Goal: Transaction & Acquisition: Purchase product/service

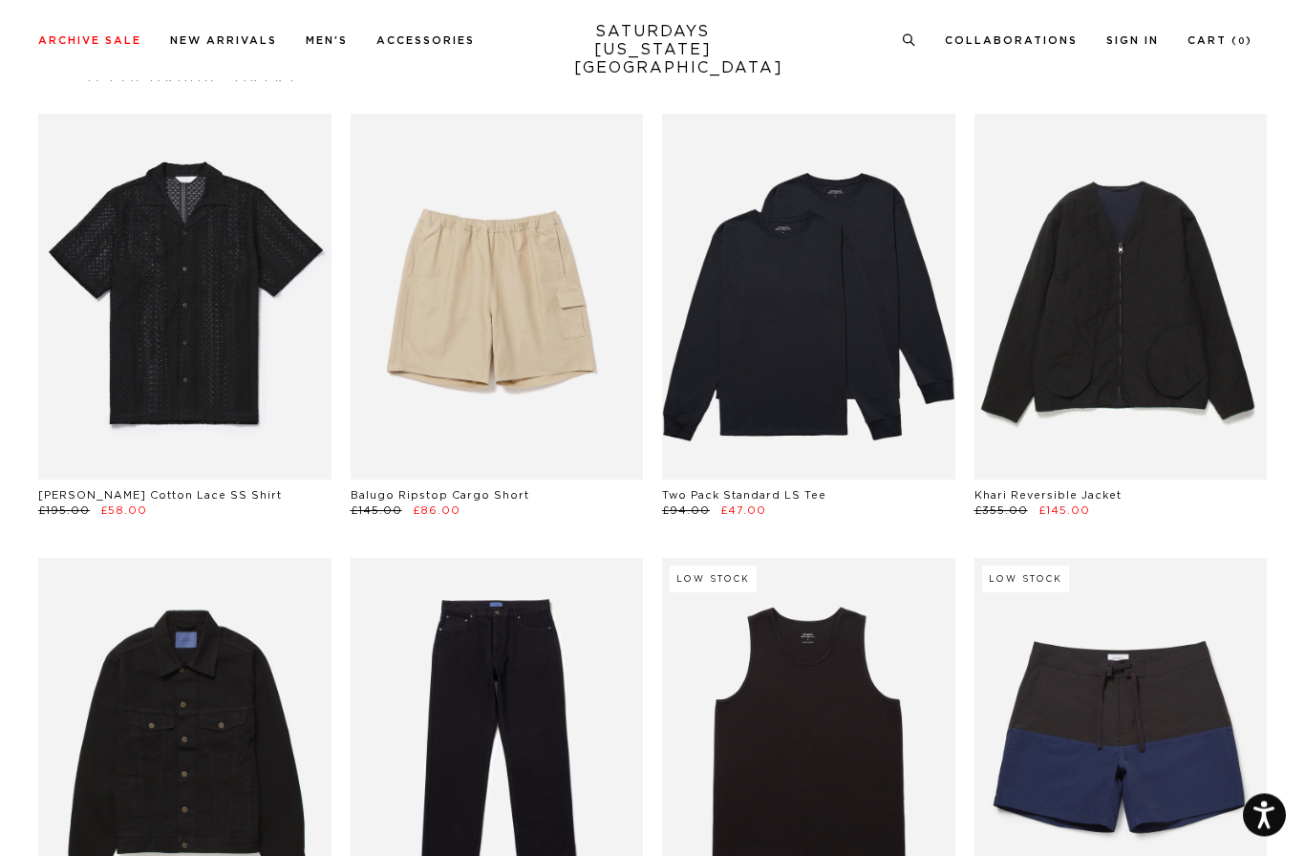
scroll to position [1417, 0]
click at [202, 354] on link at bounding box center [184, 297] width 293 height 366
click at [835, 558] on link at bounding box center [808, 741] width 293 height 366
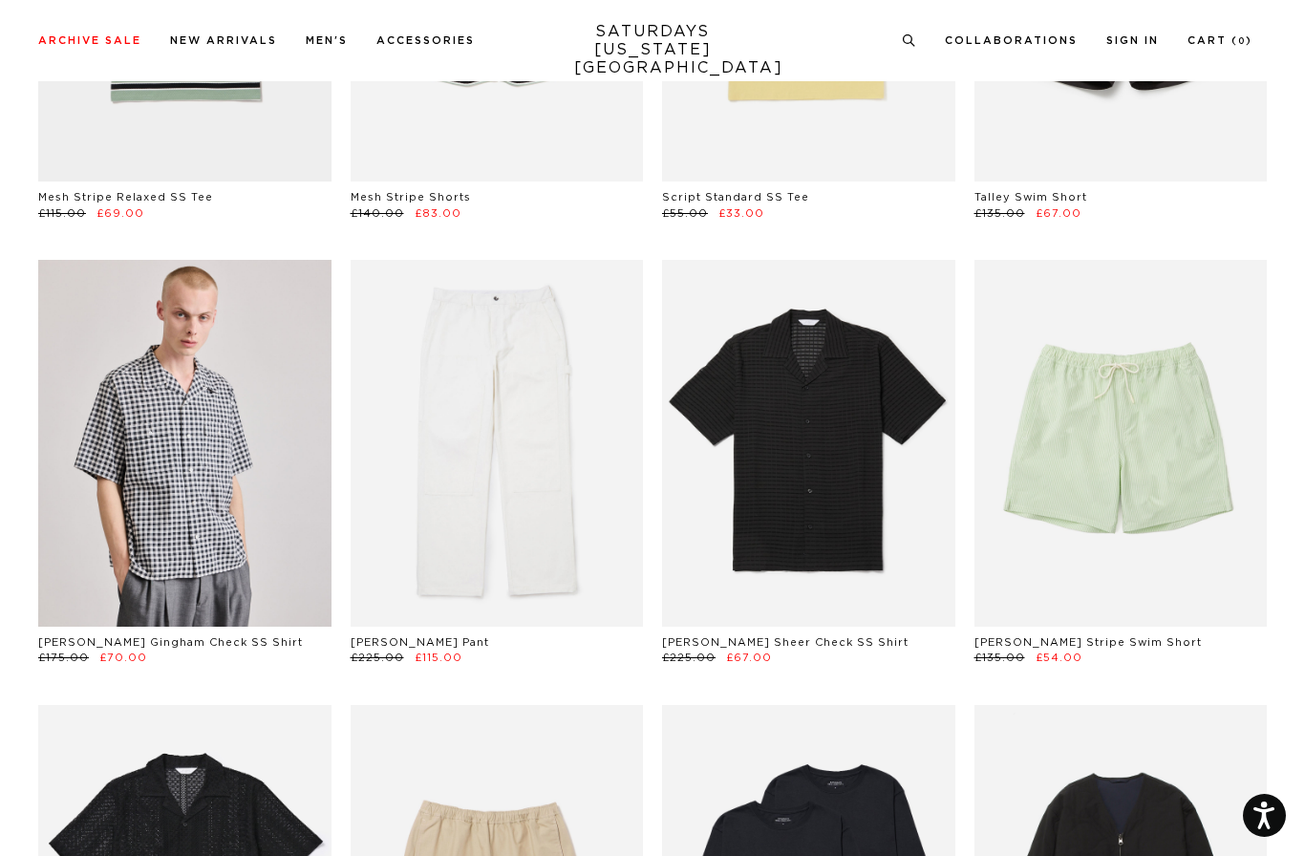
scroll to position [821, 0]
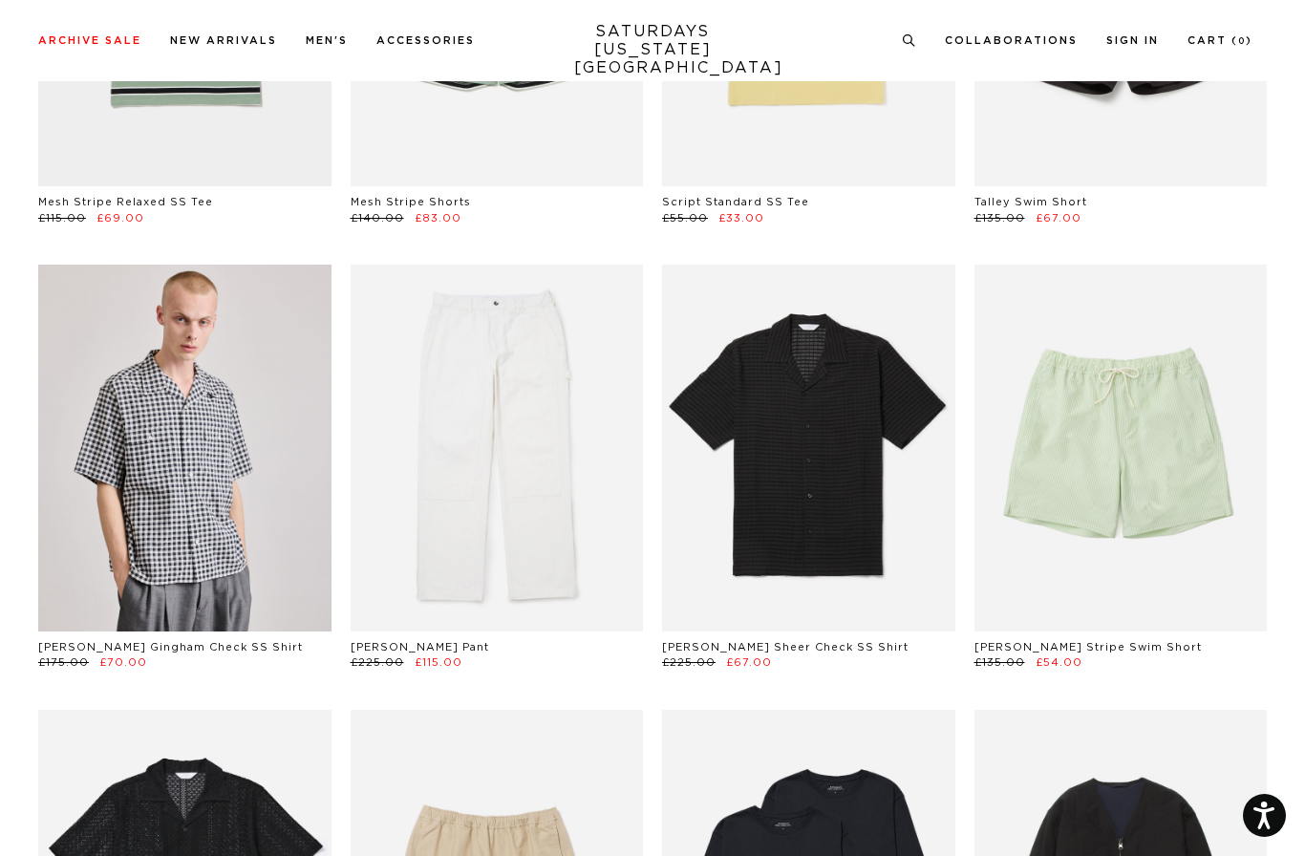
click at [830, 514] on link at bounding box center [808, 448] width 293 height 366
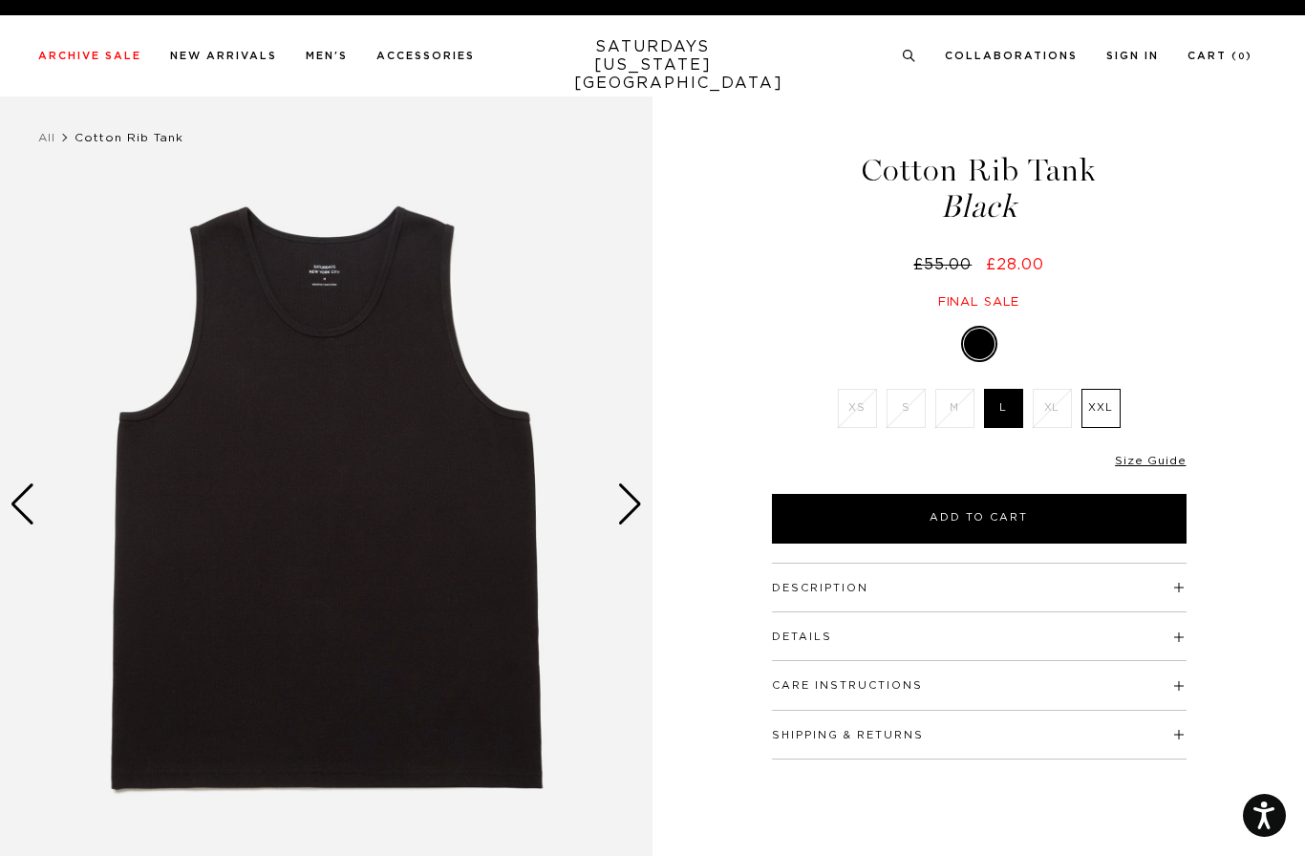
click at [632, 505] on div "Next slide" at bounding box center [630, 504] width 26 height 42
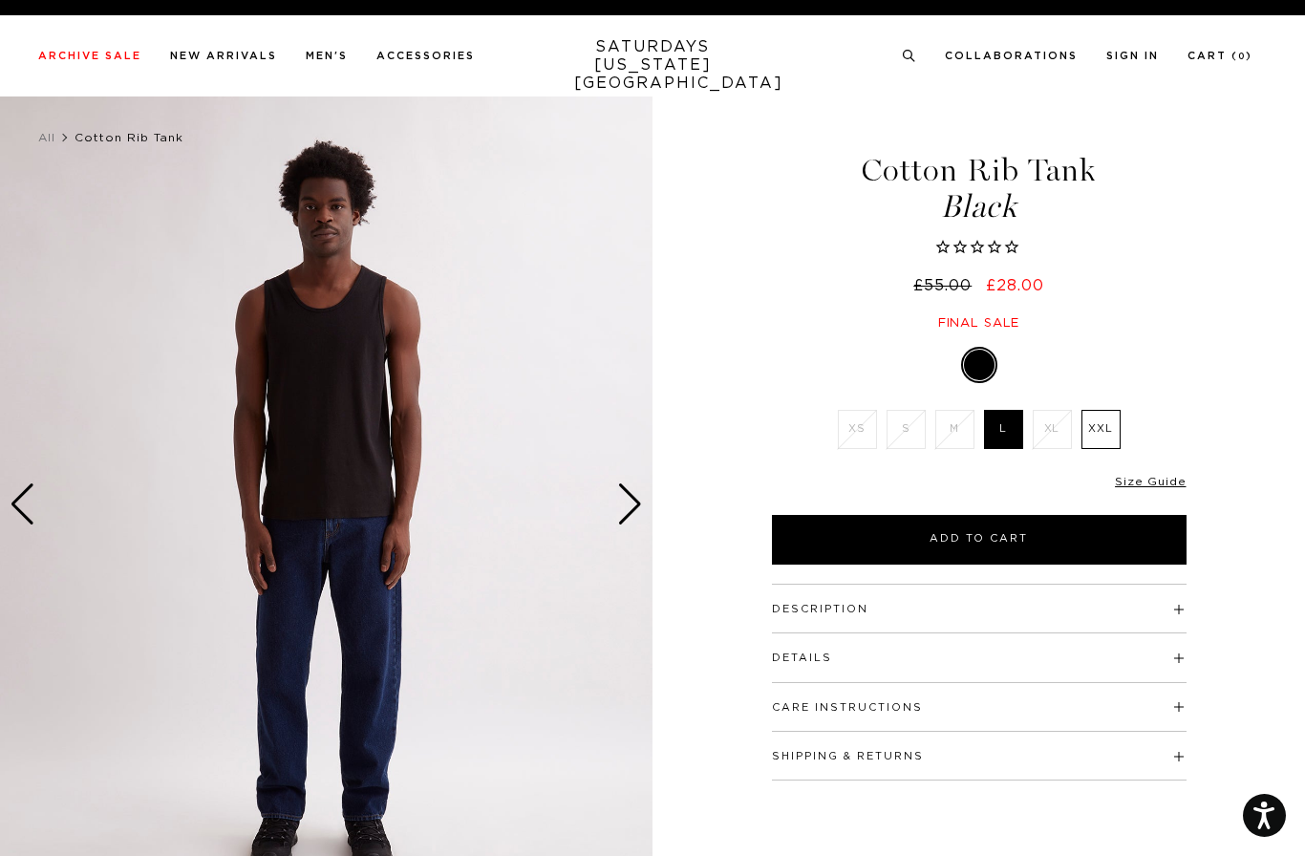
click at [625, 508] on div "Next slide" at bounding box center [630, 504] width 26 height 42
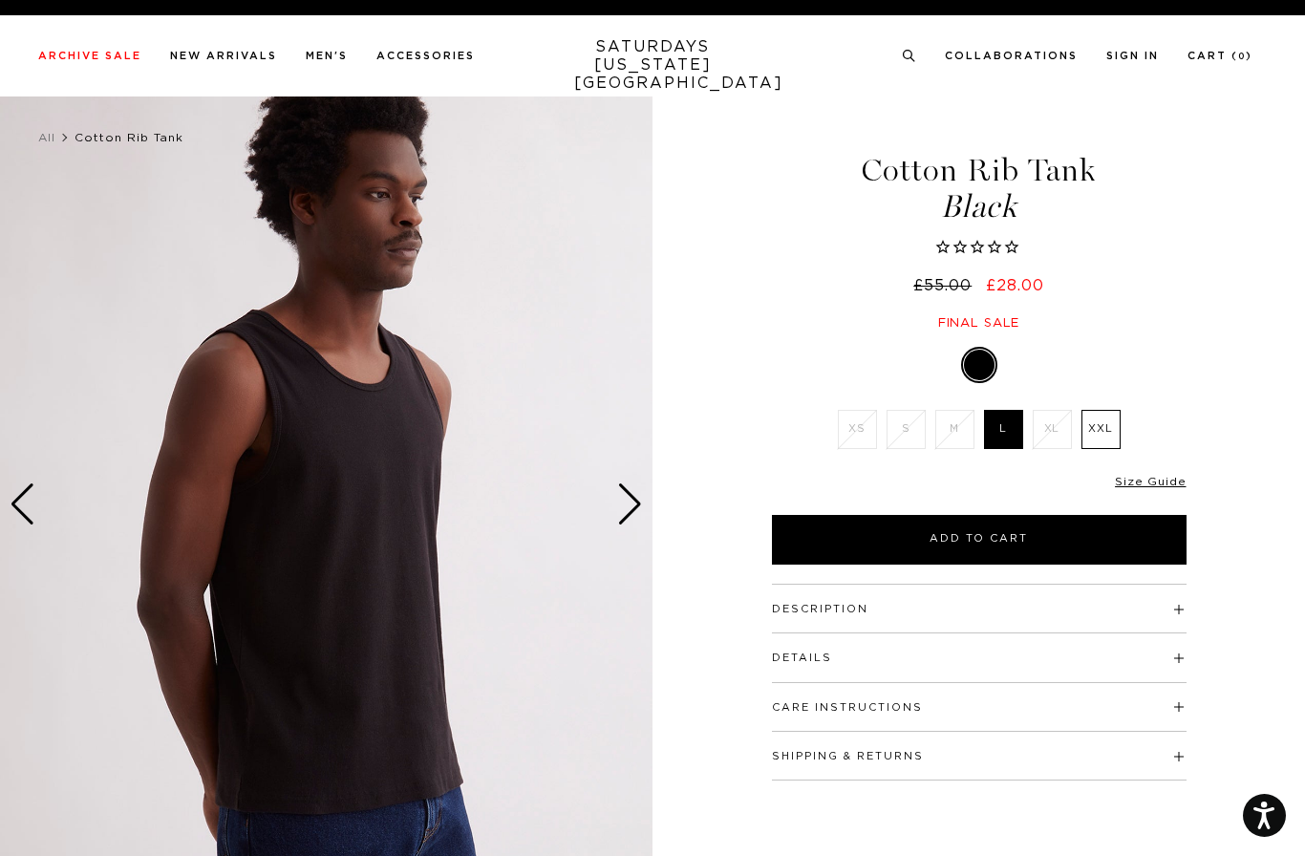
click at [631, 505] on div "Next slide" at bounding box center [630, 504] width 26 height 42
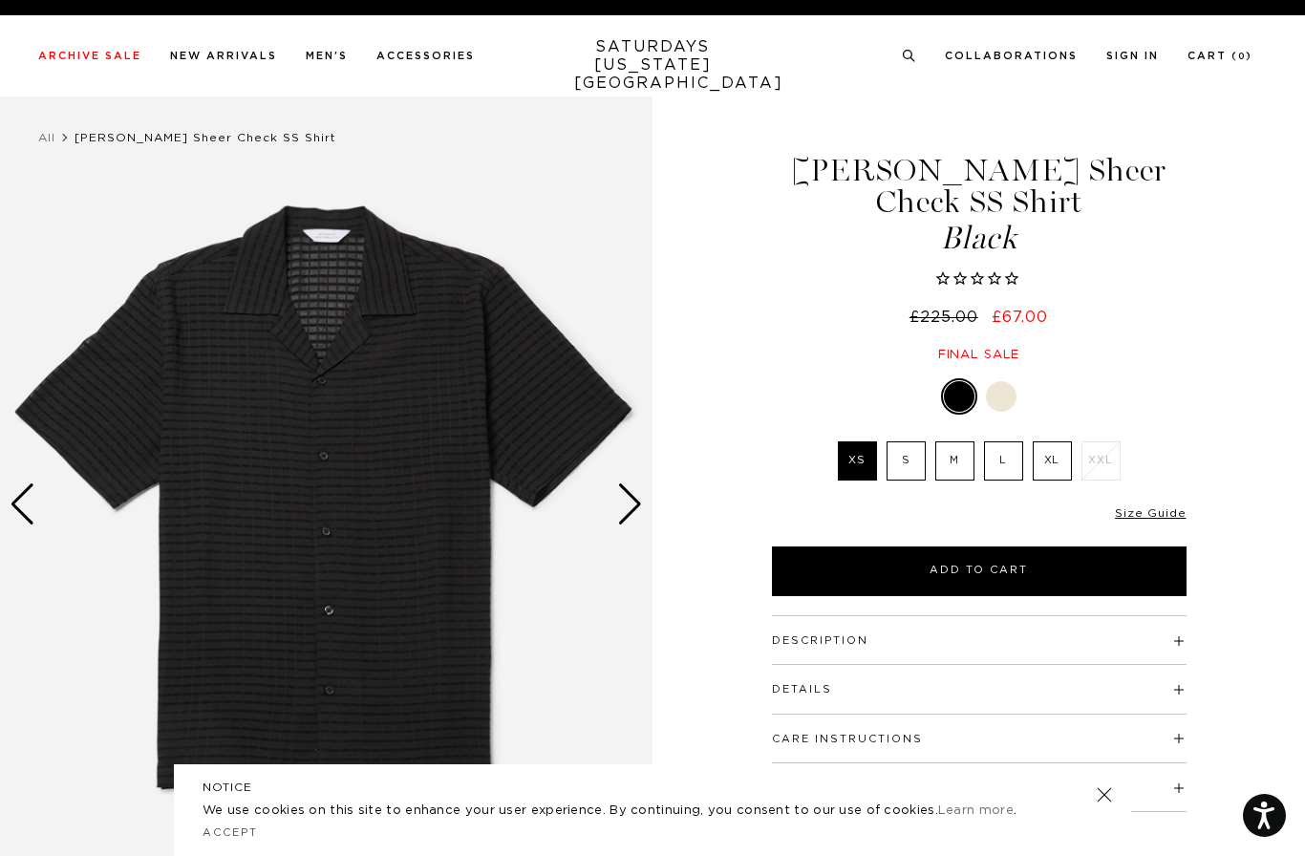
click at [1011, 381] on div at bounding box center [1001, 396] width 31 height 31
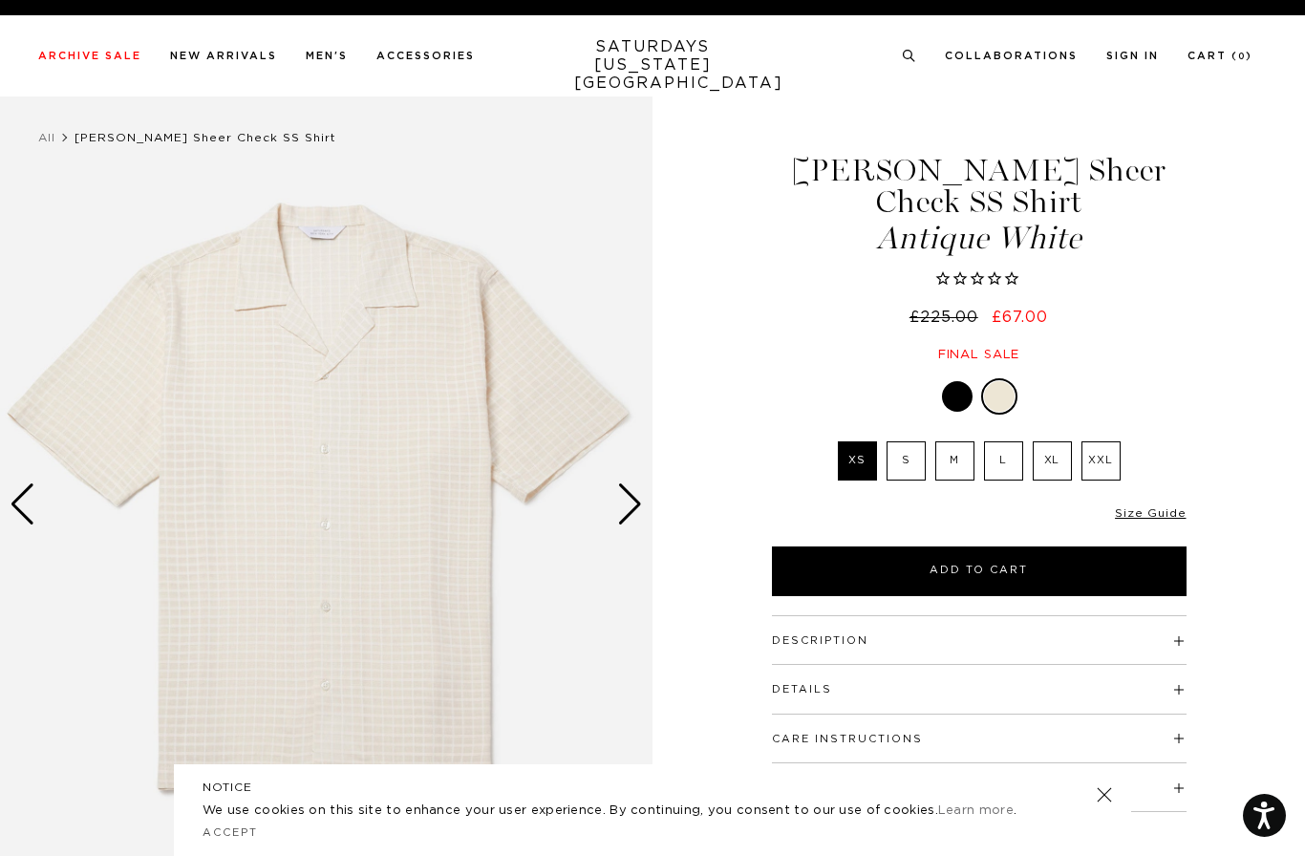
click at [633, 512] on div "Next slide" at bounding box center [630, 504] width 26 height 42
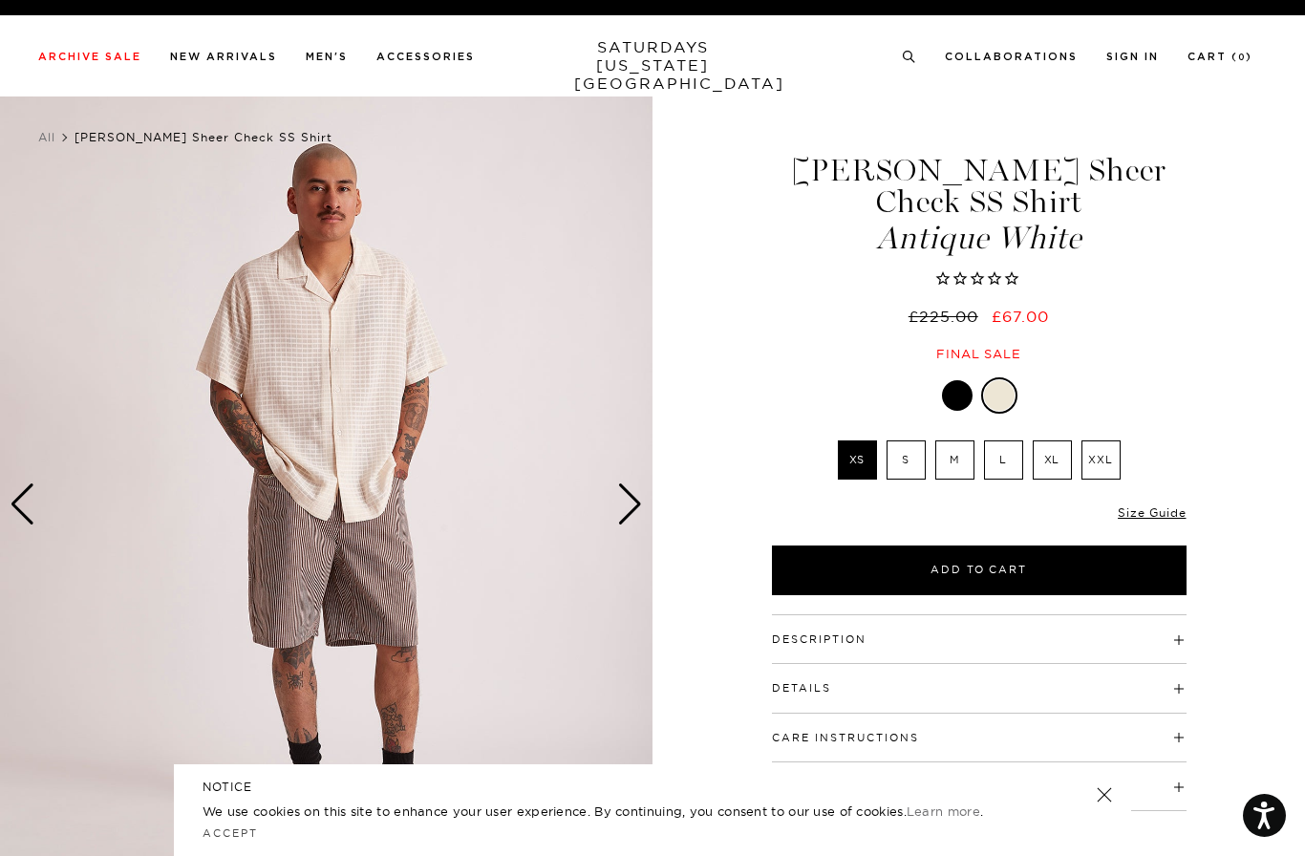
click at [625, 505] on div "Next slide" at bounding box center [630, 504] width 26 height 42
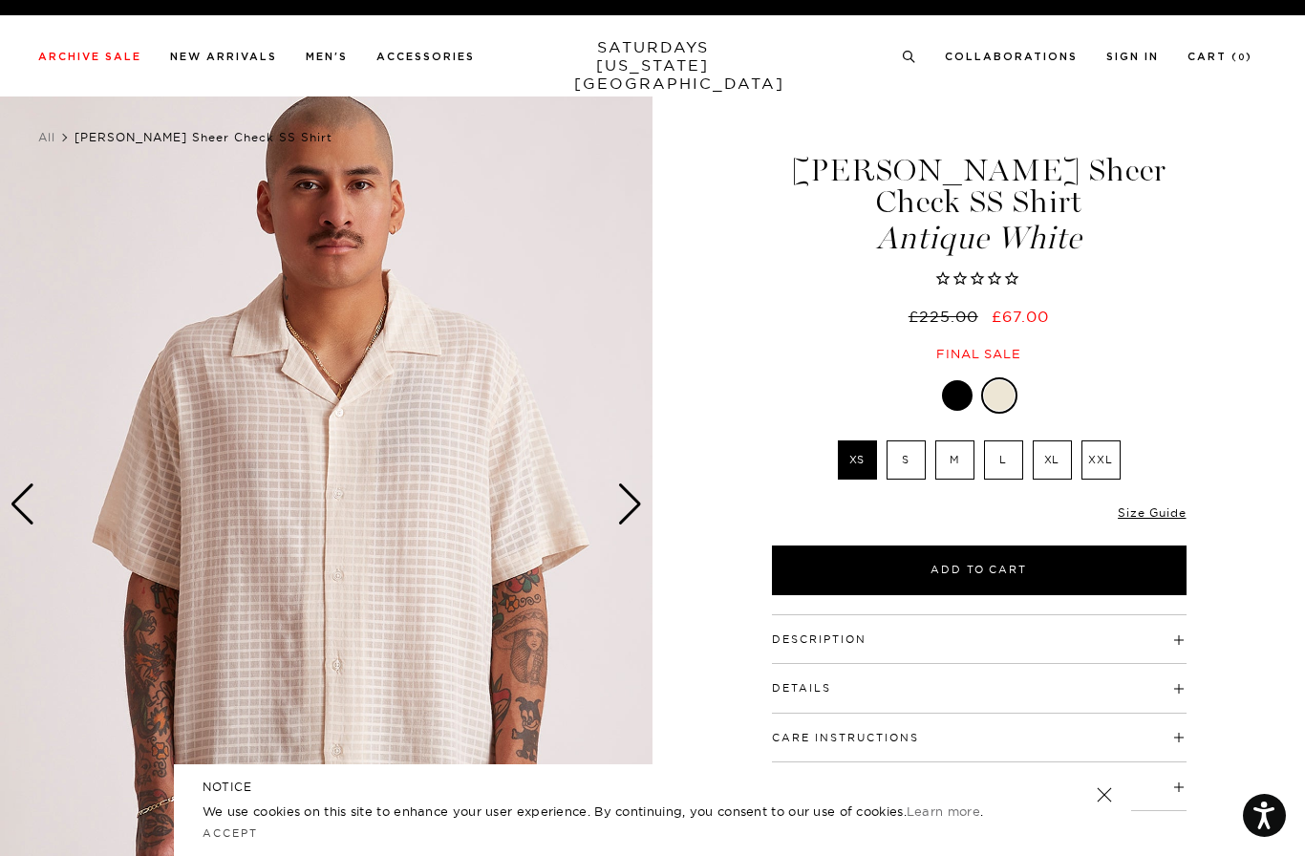
click at [632, 514] on div "Next slide" at bounding box center [630, 504] width 26 height 42
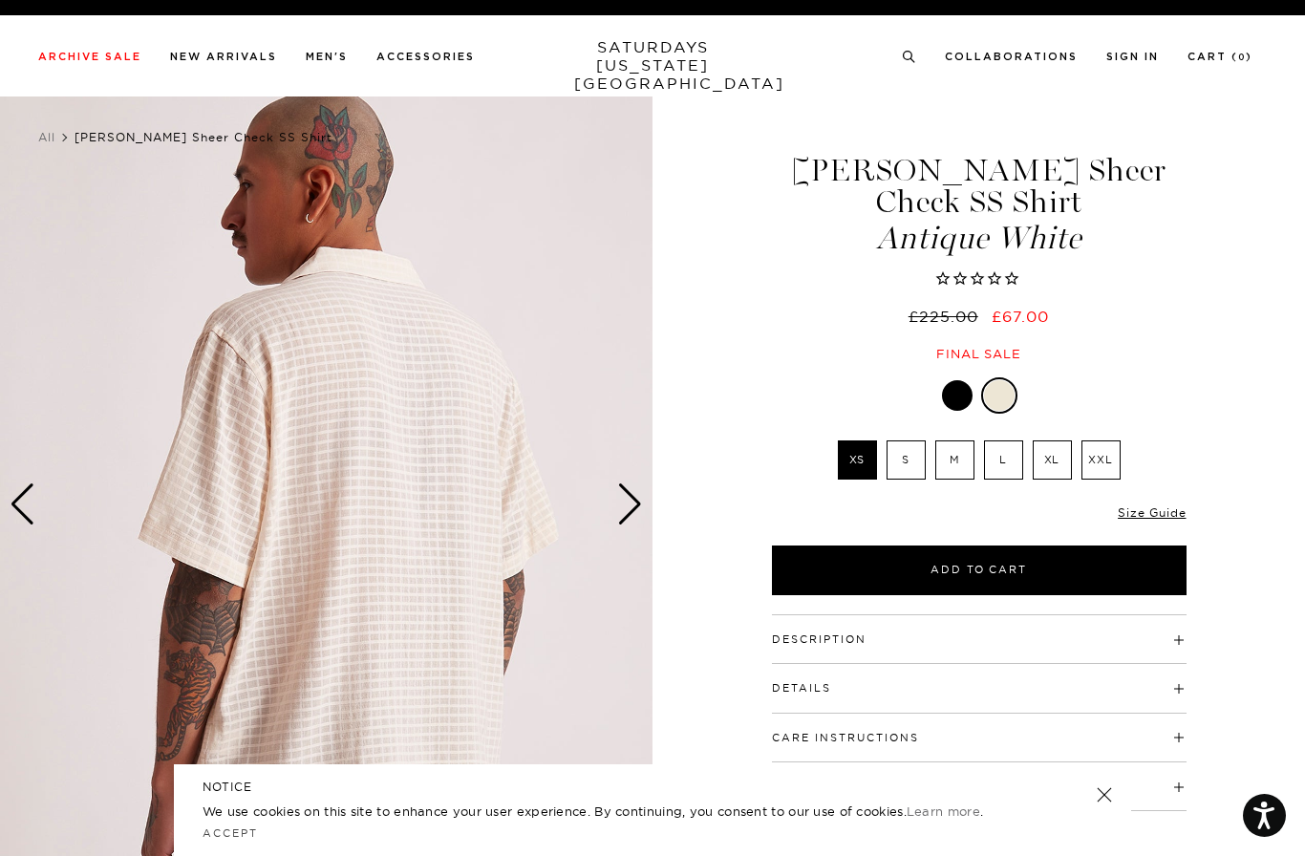
click at [632, 512] on div "Next slide" at bounding box center [630, 504] width 26 height 42
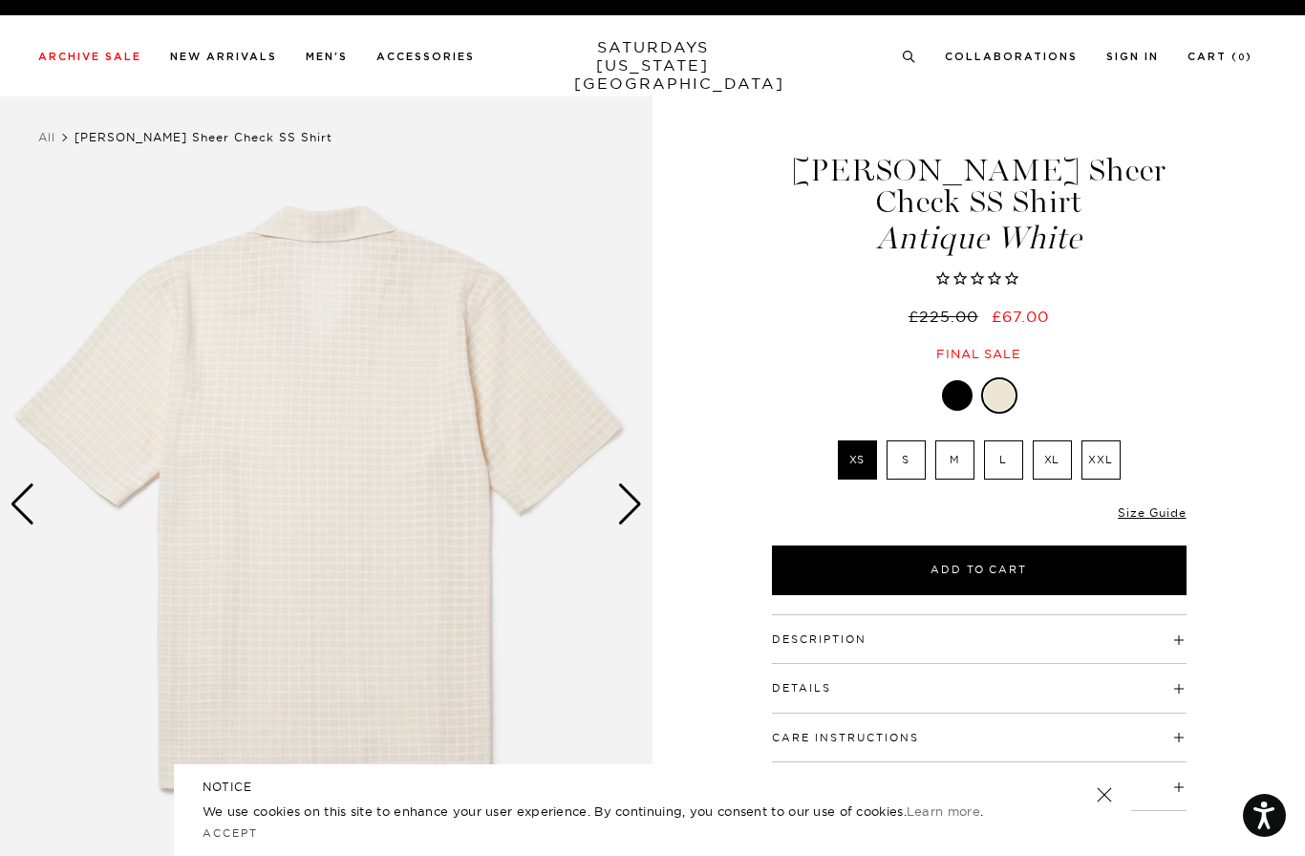
click at [632, 512] on div "Next slide" at bounding box center [630, 504] width 26 height 42
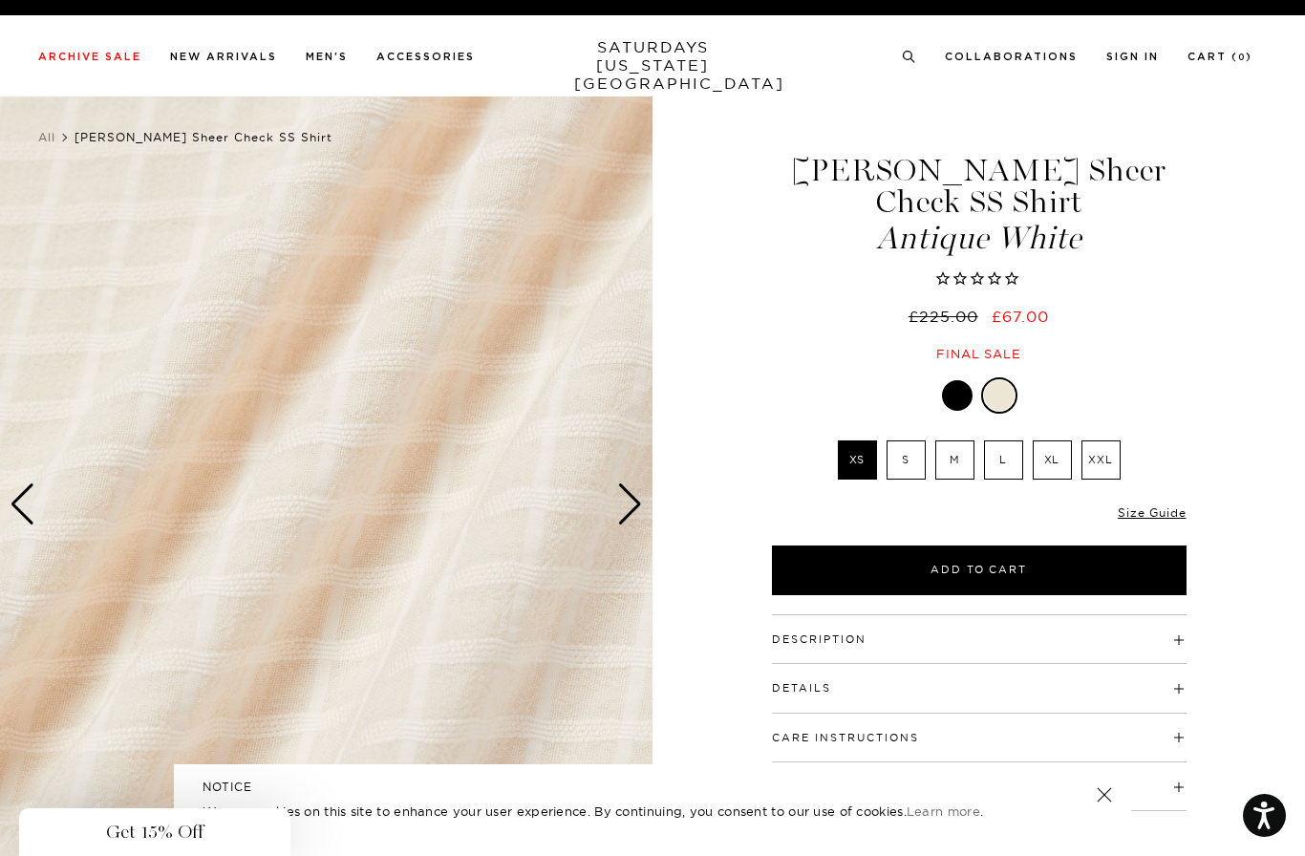
click at [1004, 252] on circle "Close dialog" at bounding box center [1005, 263] width 22 height 22
click at [1094, 615] on h4 "Description" at bounding box center [979, 631] width 415 height 32
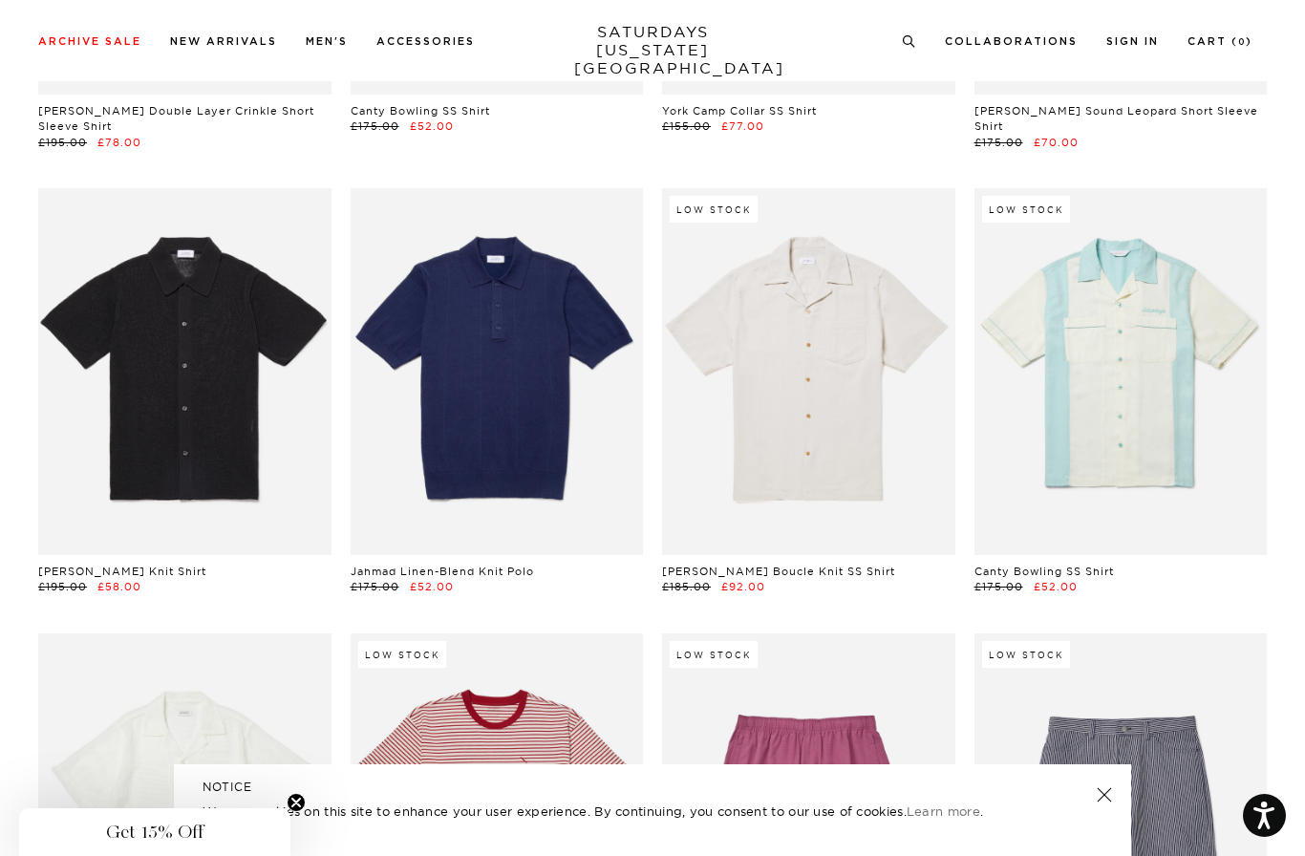
scroll to position [15445, 0]
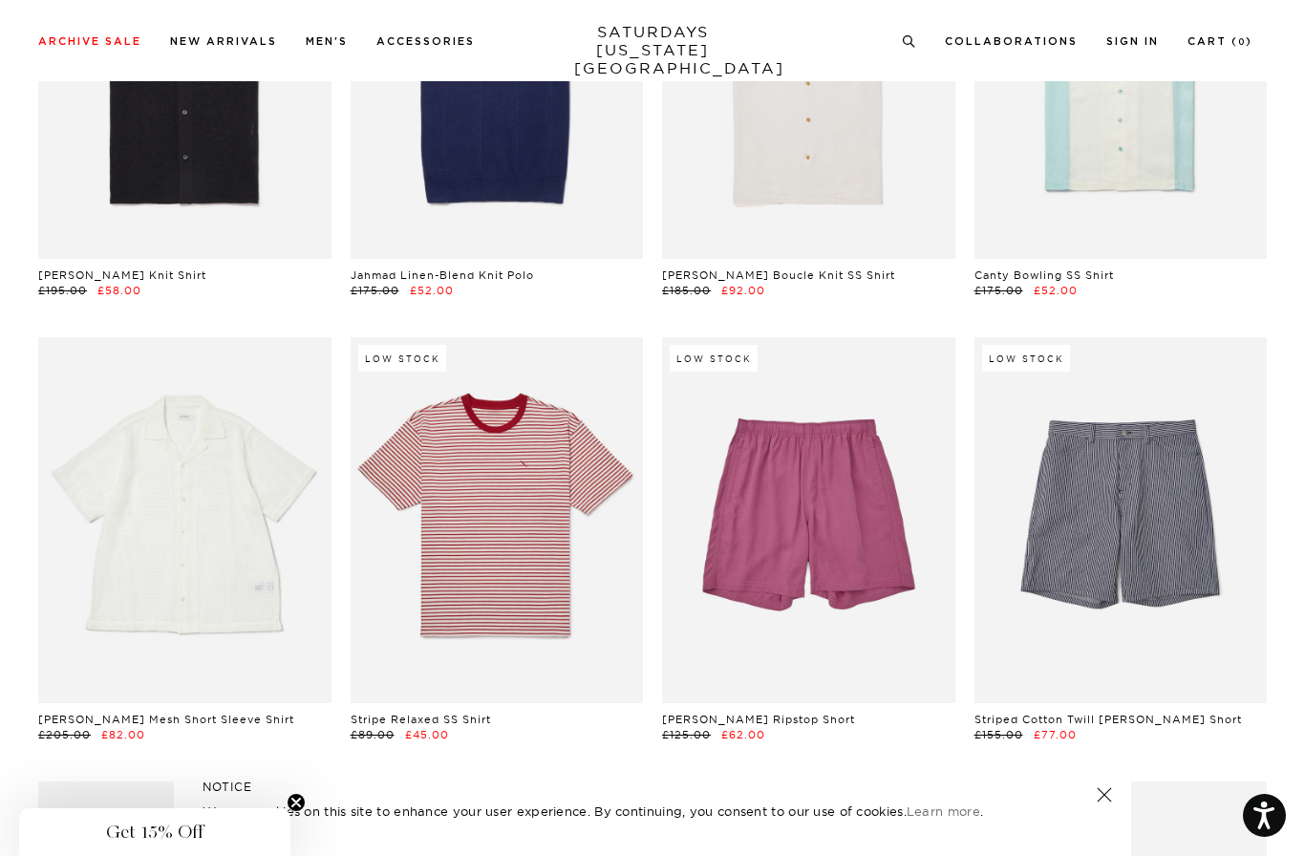
click at [1138, 486] on link at bounding box center [1121, 520] width 293 height 366
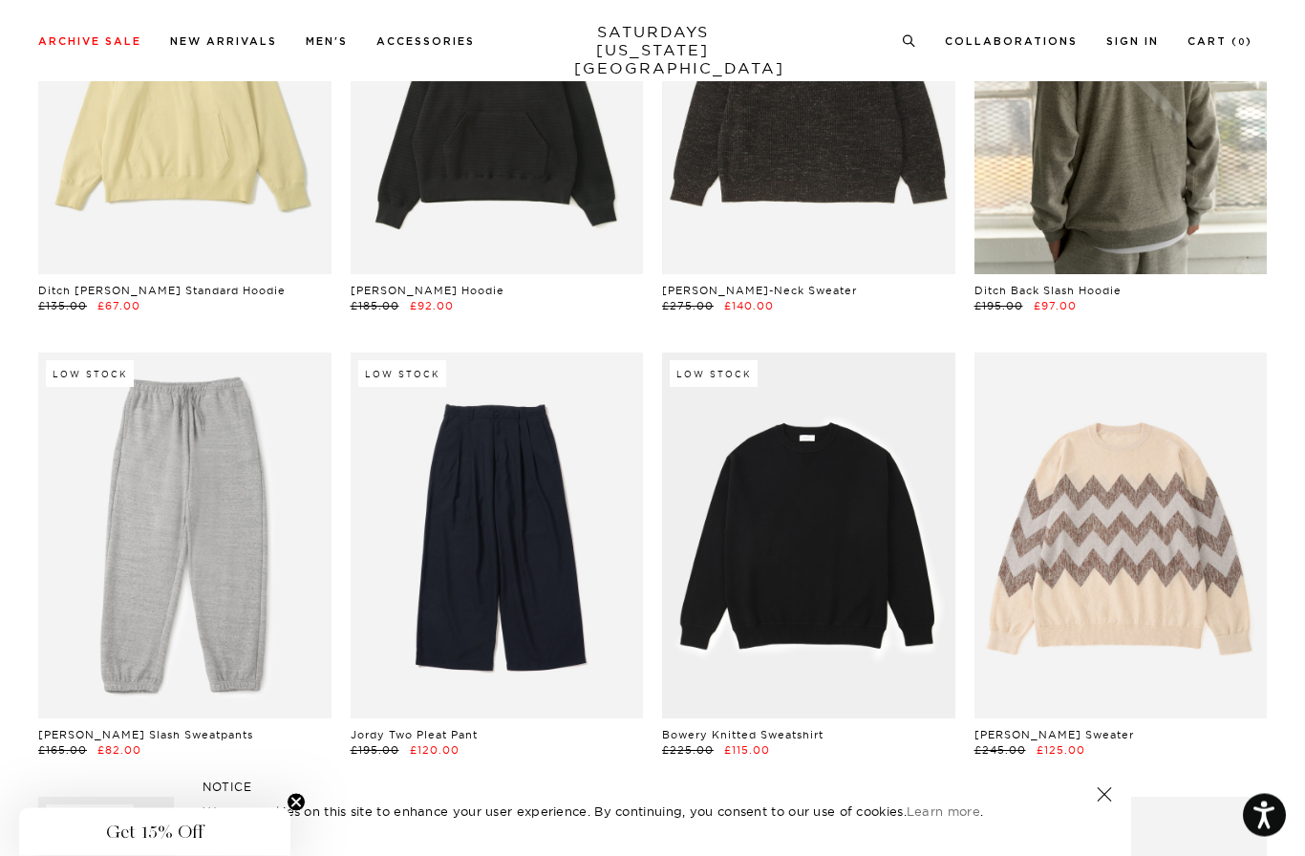
scroll to position [20809, 0]
click at [1164, 486] on link at bounding box center [1121, 536] width 293 height 366
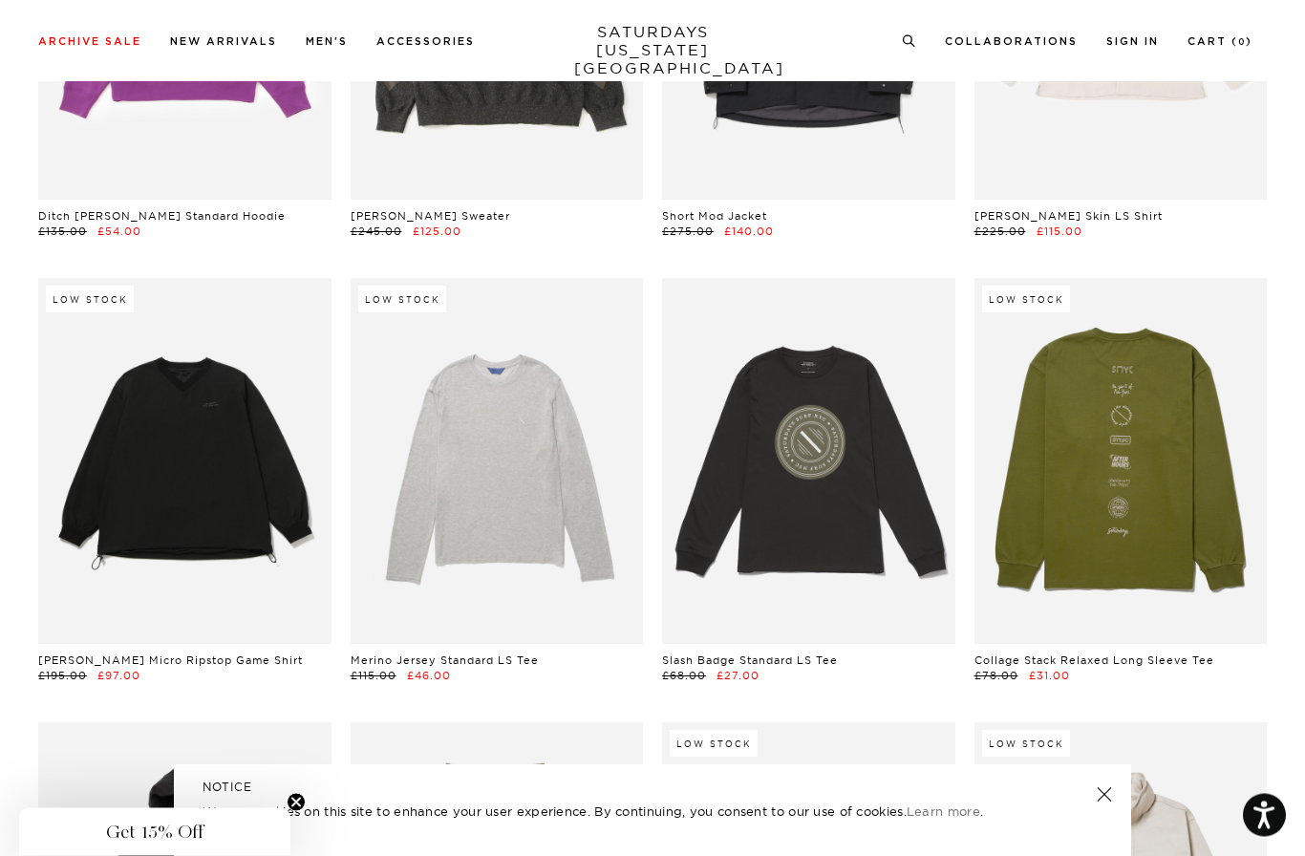
scroll to position [21728, 0]
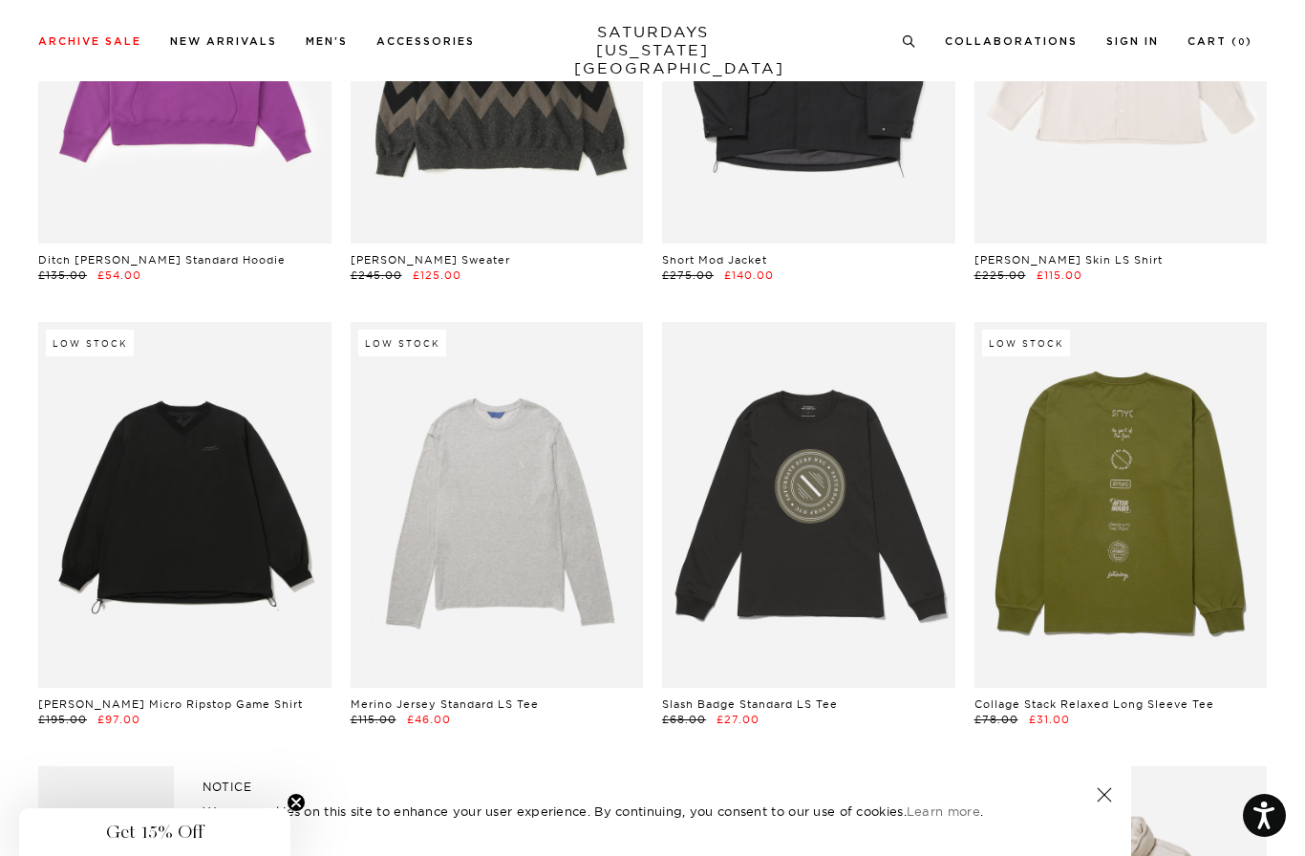
click at [168, 392] on link at bounding box center [184, 505] width 293 height 366
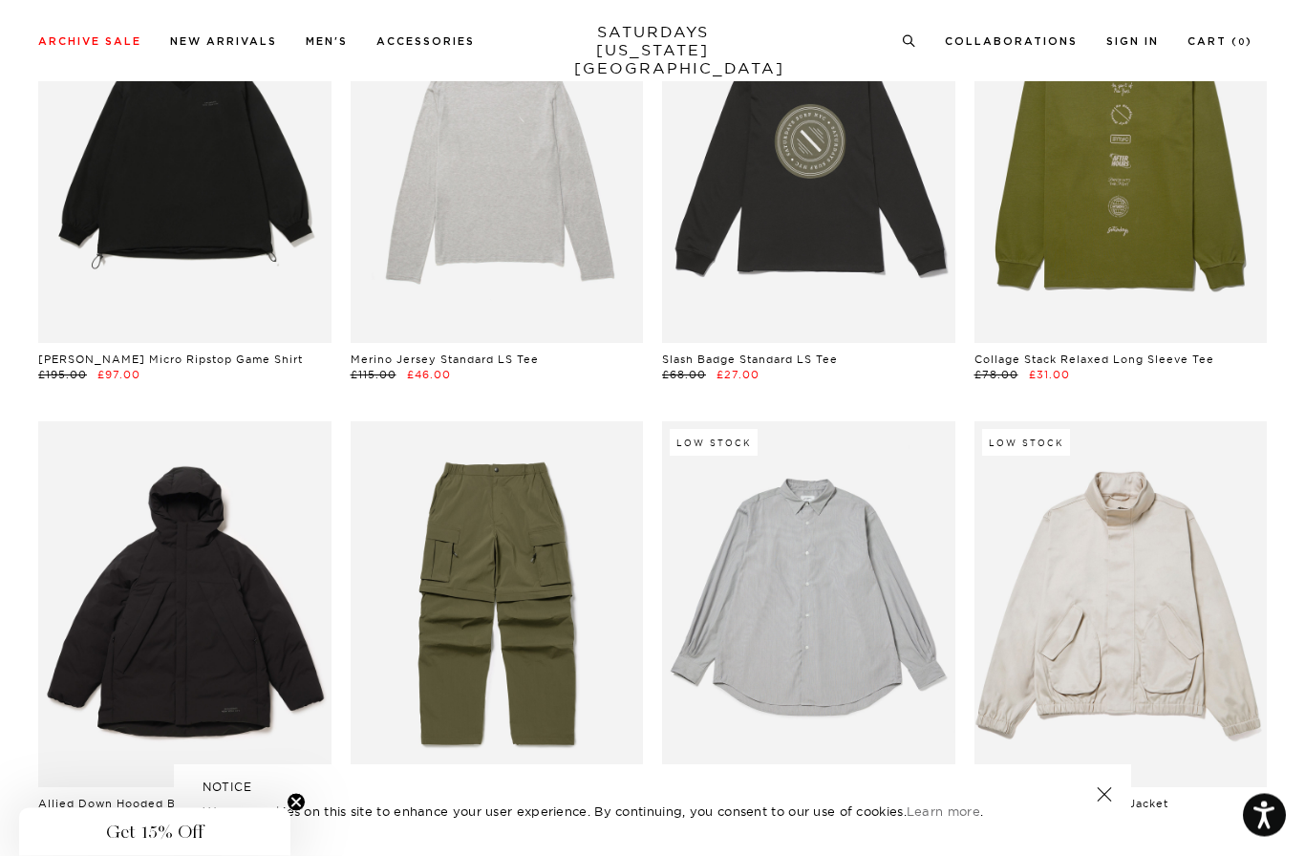
scroll to position [22212, 0]
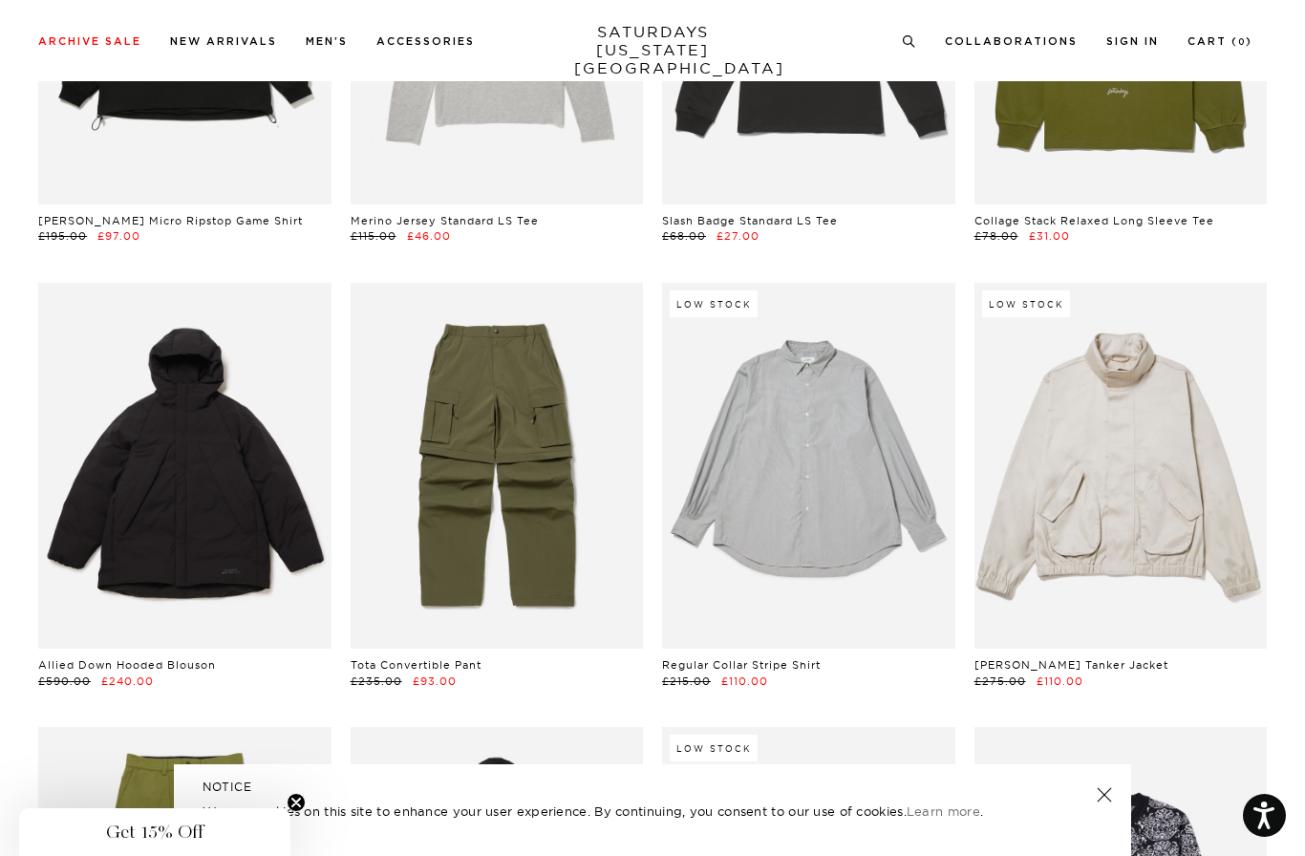
click at [486, 384] on link at bounding box center [497, 466] width 293 height 366
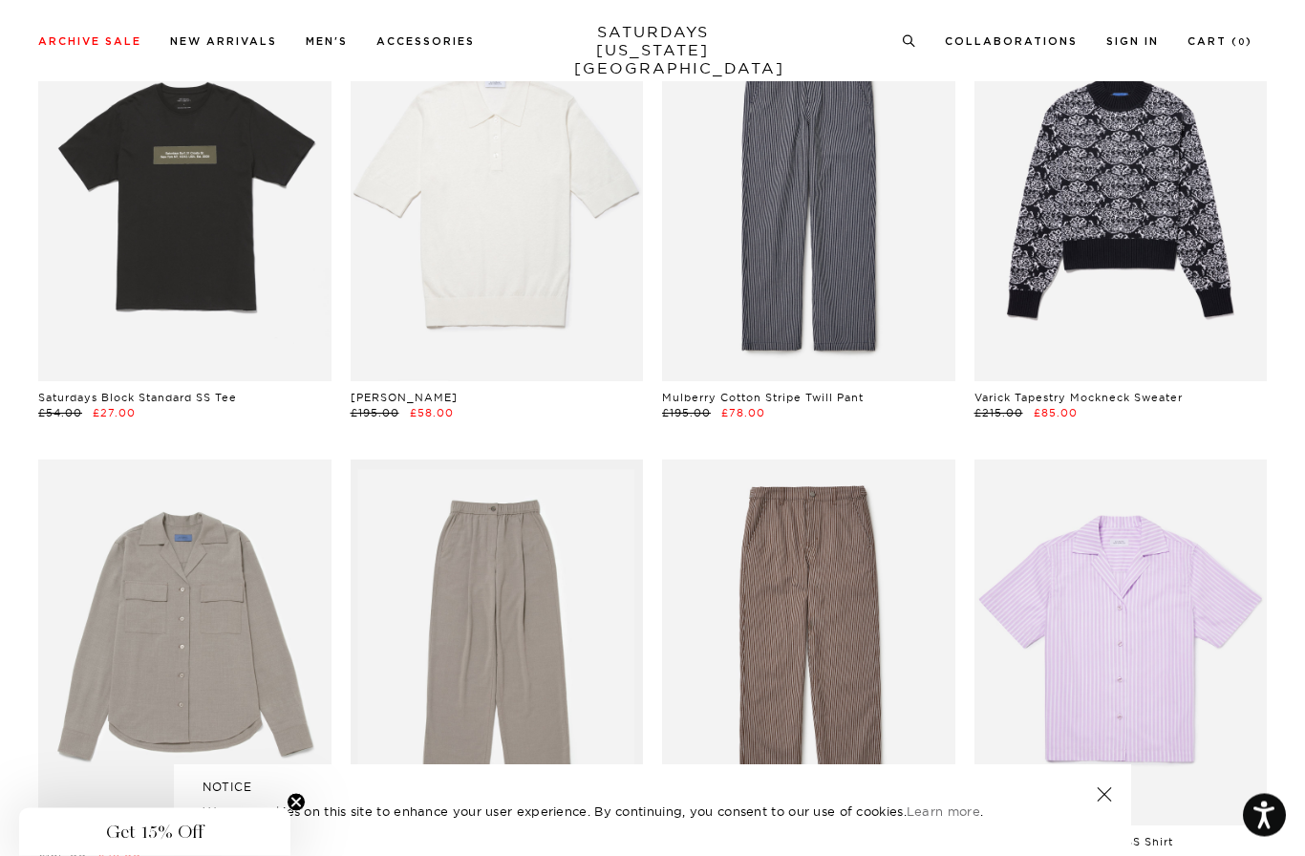
scroll to position [36350, 0]
click at [765, 460] on link at bounding box center [808, 643] width 293 height 366
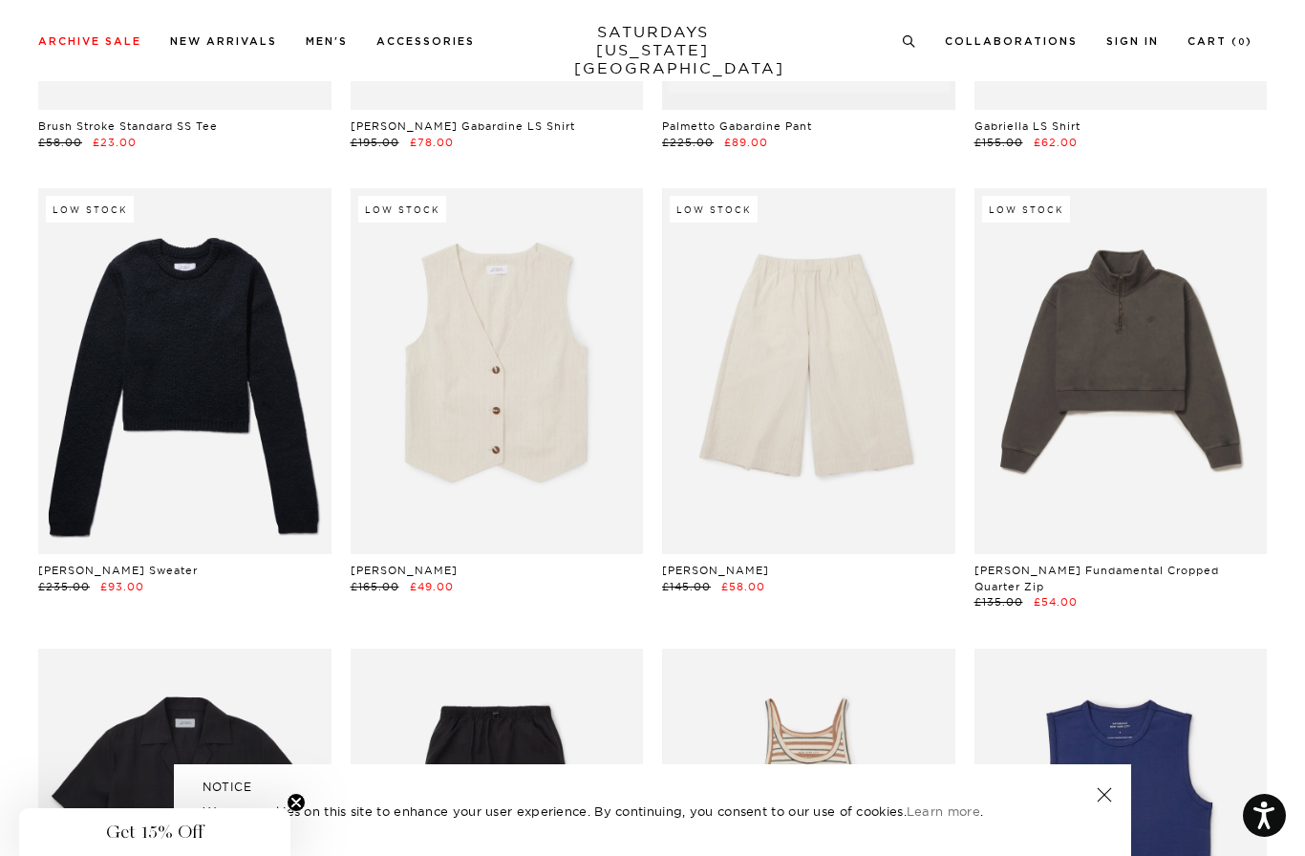
scroll to position [38857, 0]
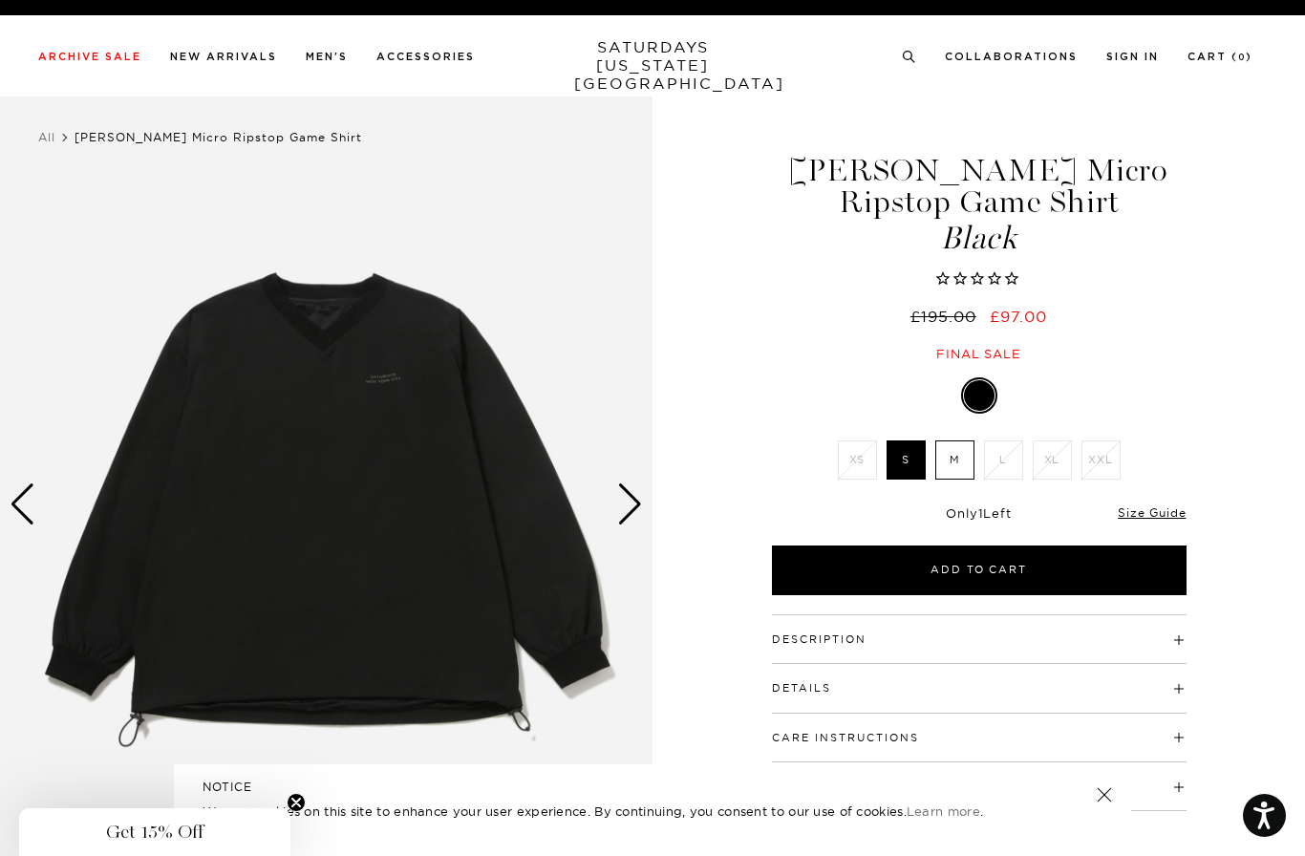
click at [949, 458] on label "M" at bounding box center [954, 459] width 39 height 39
click at [0, 0] on input "M" at bounding box center [0, 0] width 0 height 0
click at [633, 498] on div "Next slide" at bounding box center [630, 504] width 26 height 42
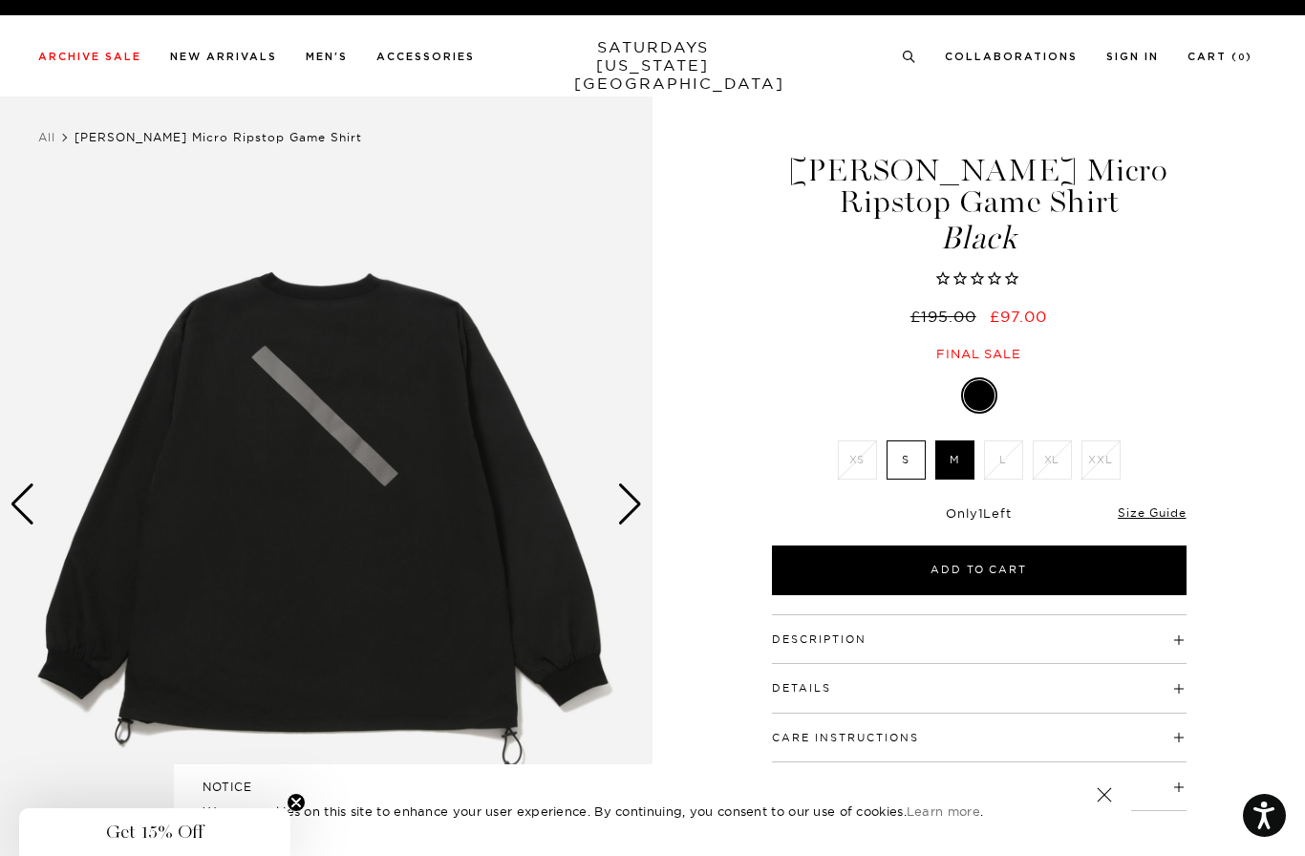
click at [644, 506] on img at bounding box center [326, 504] width 653 height 816
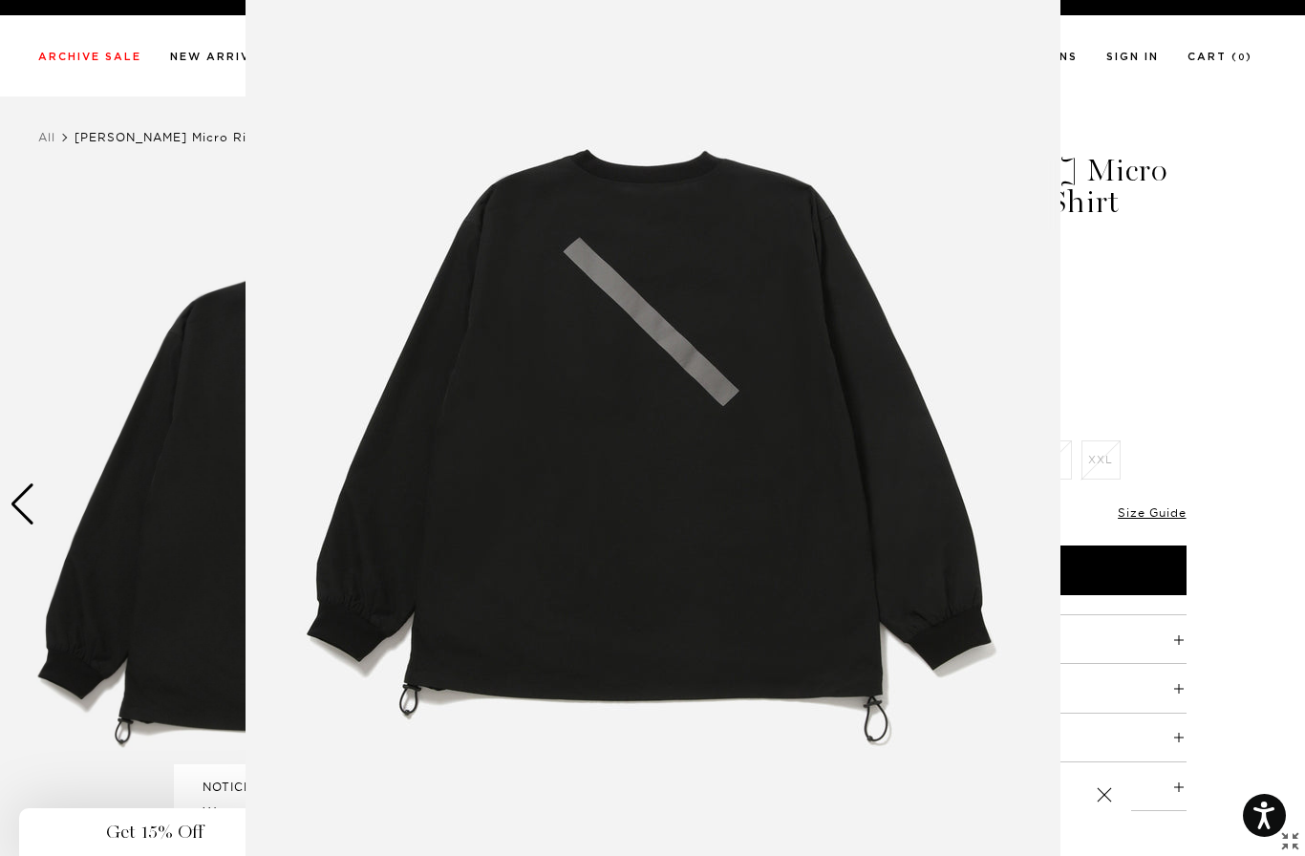
click at [634, 504] on img at bounding box center [653, 428] width 815 height 978
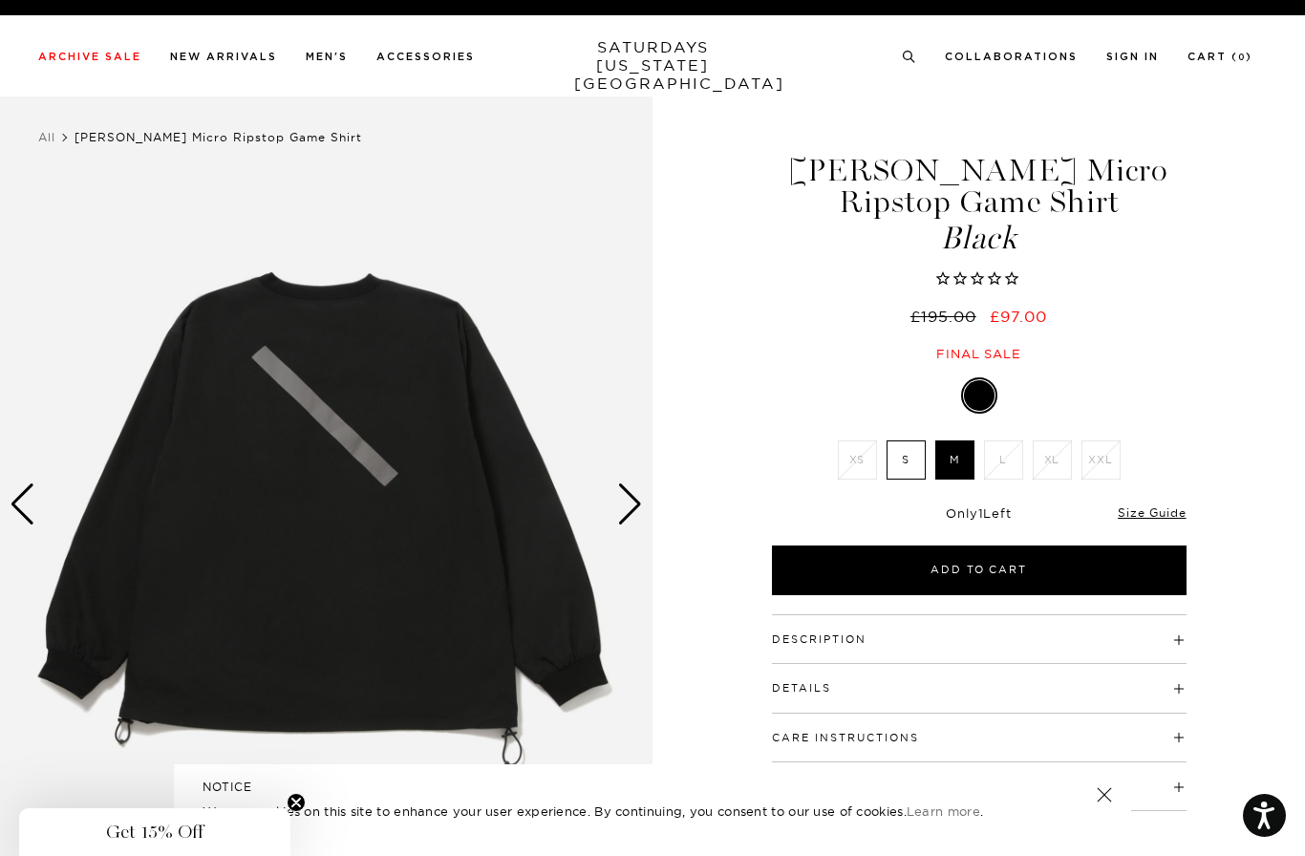
click at [647, 496] on img at bounding box center [326, 504] width 653 height 816
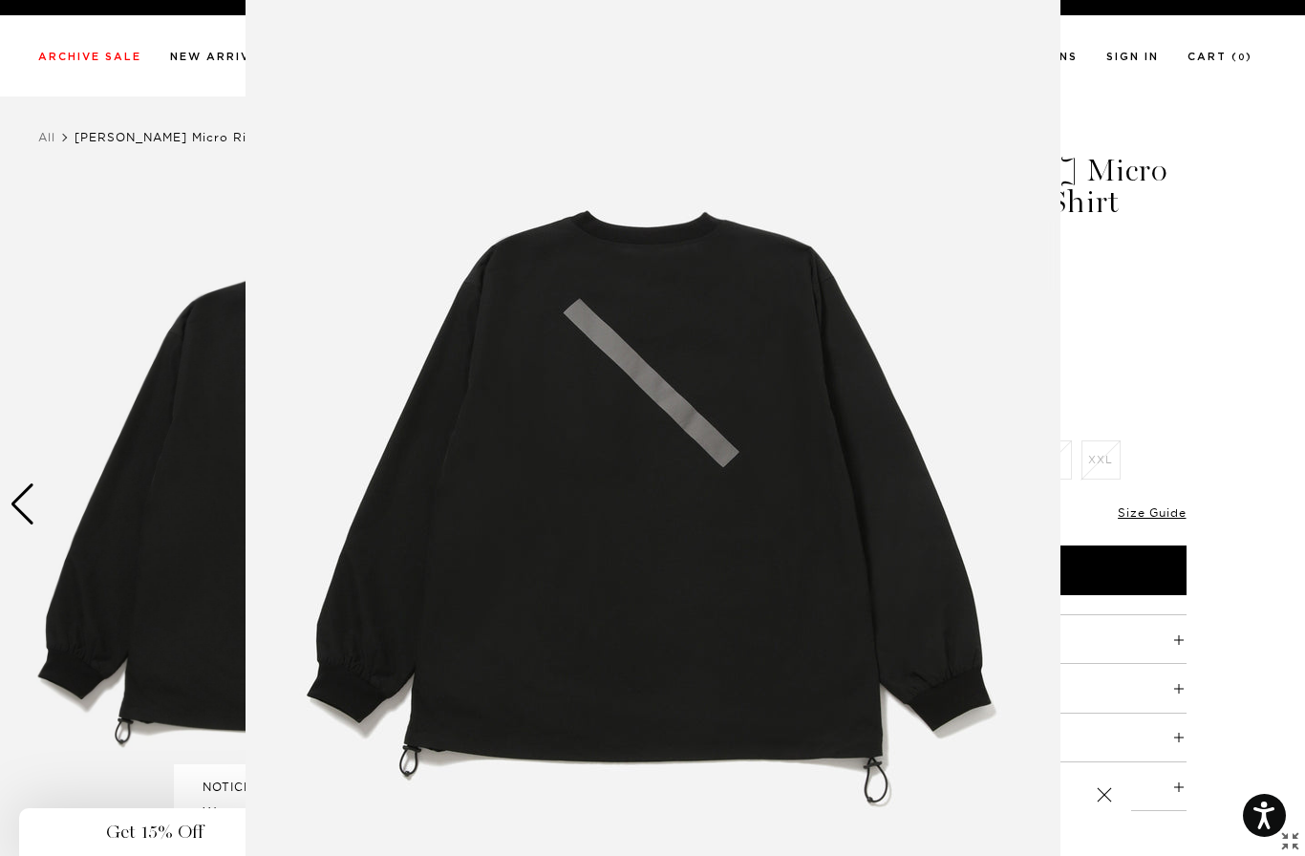
scroll to position [61, 0]
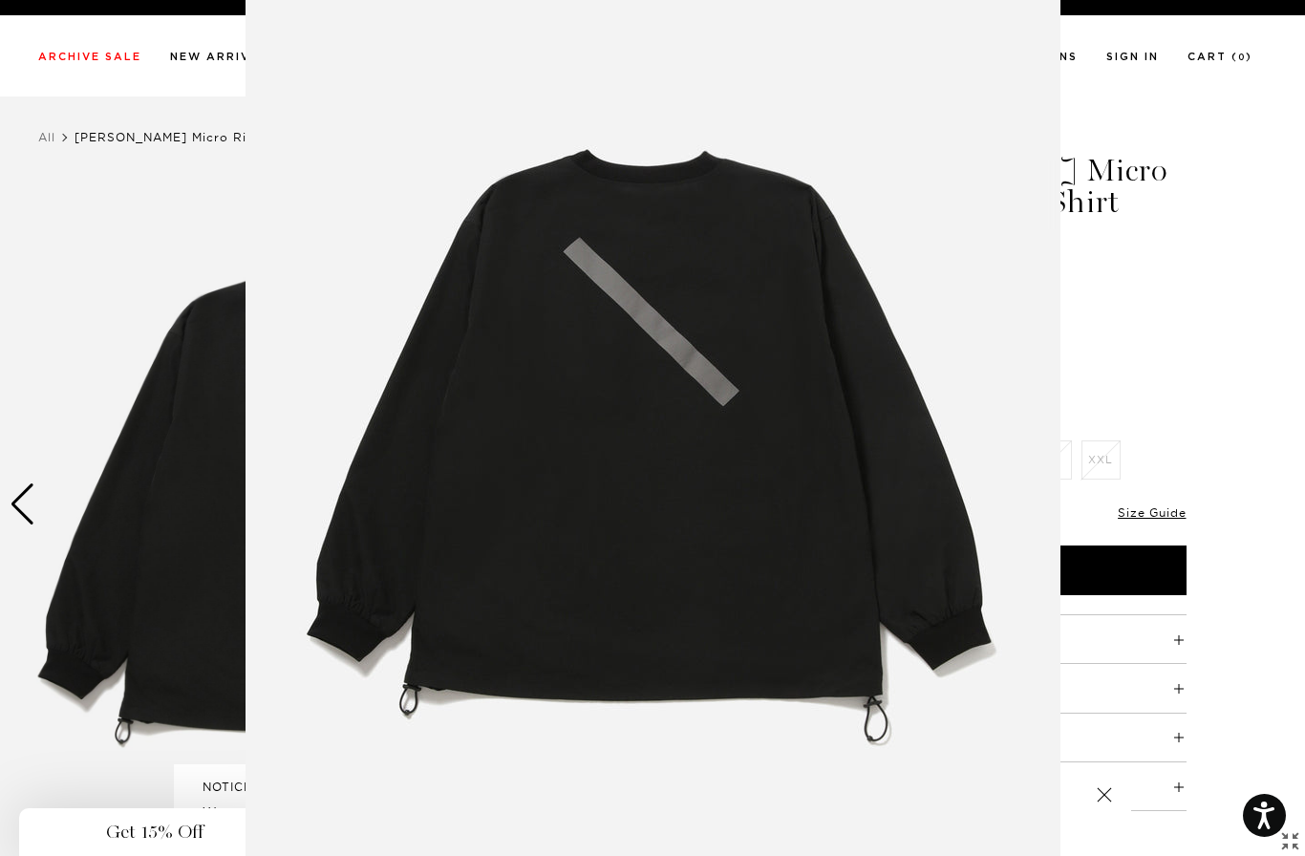
click at [849, 484] on img at bounding box center [653, 428] width 815 height 978
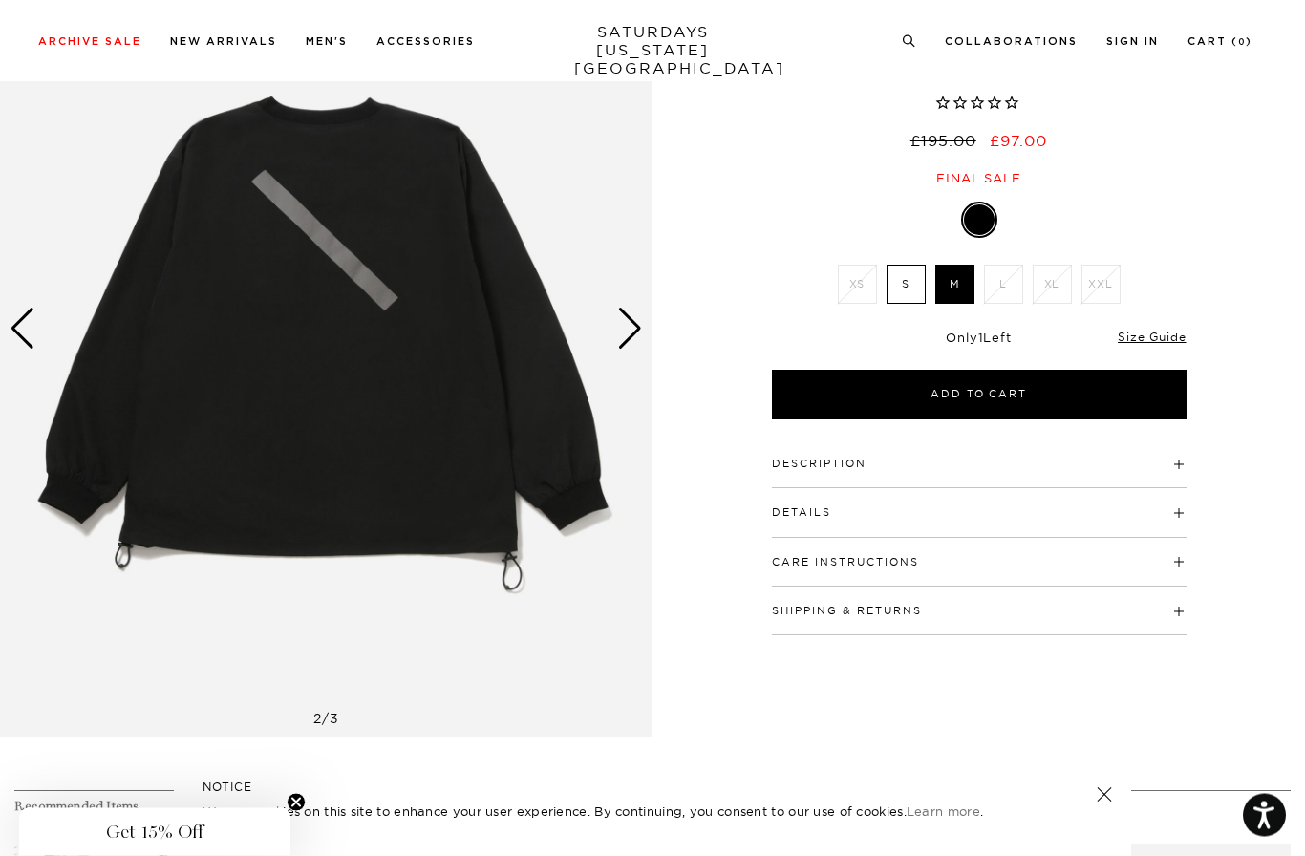
scroll to position [250, 0]
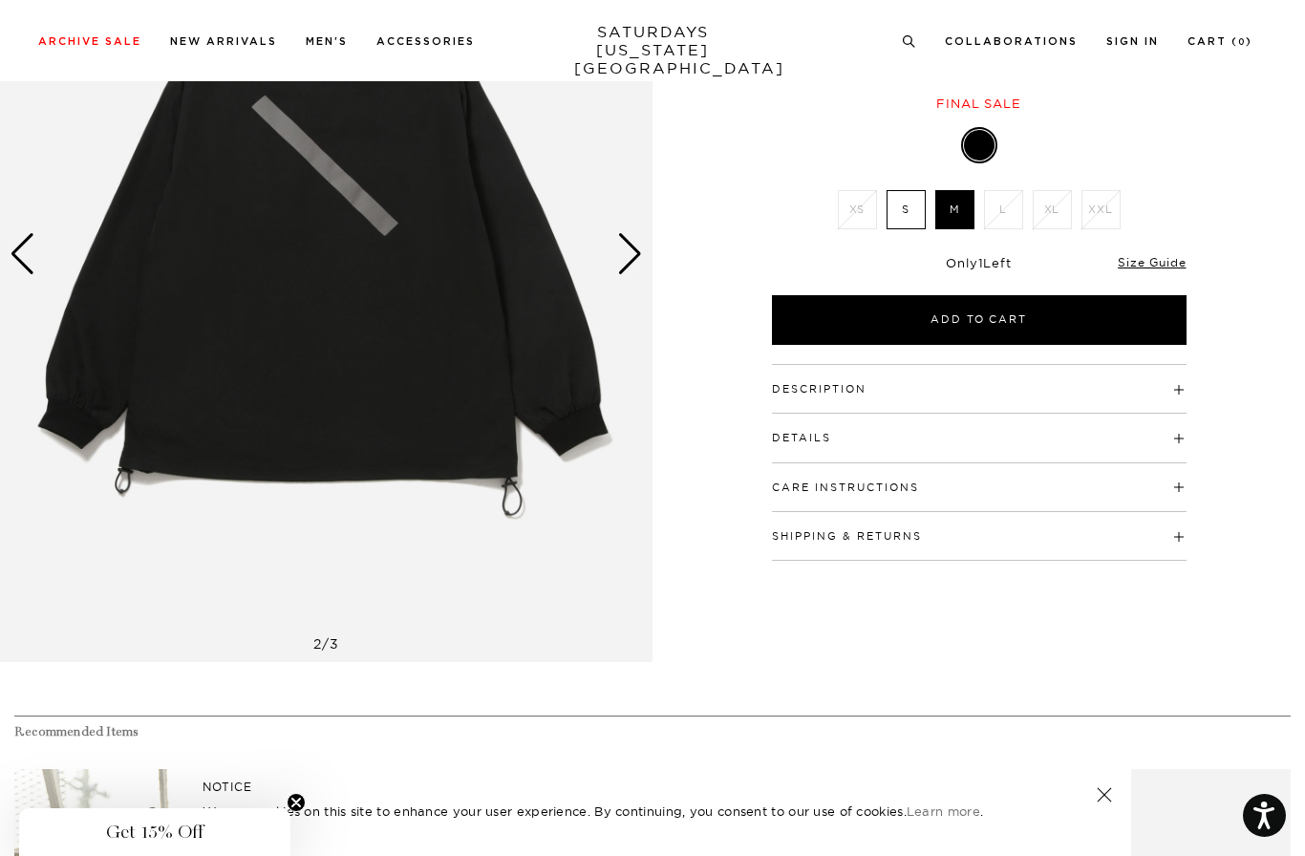
click at [1128, 382] on h4 "Description" at bounding box center [979, 381] width 415 height 32
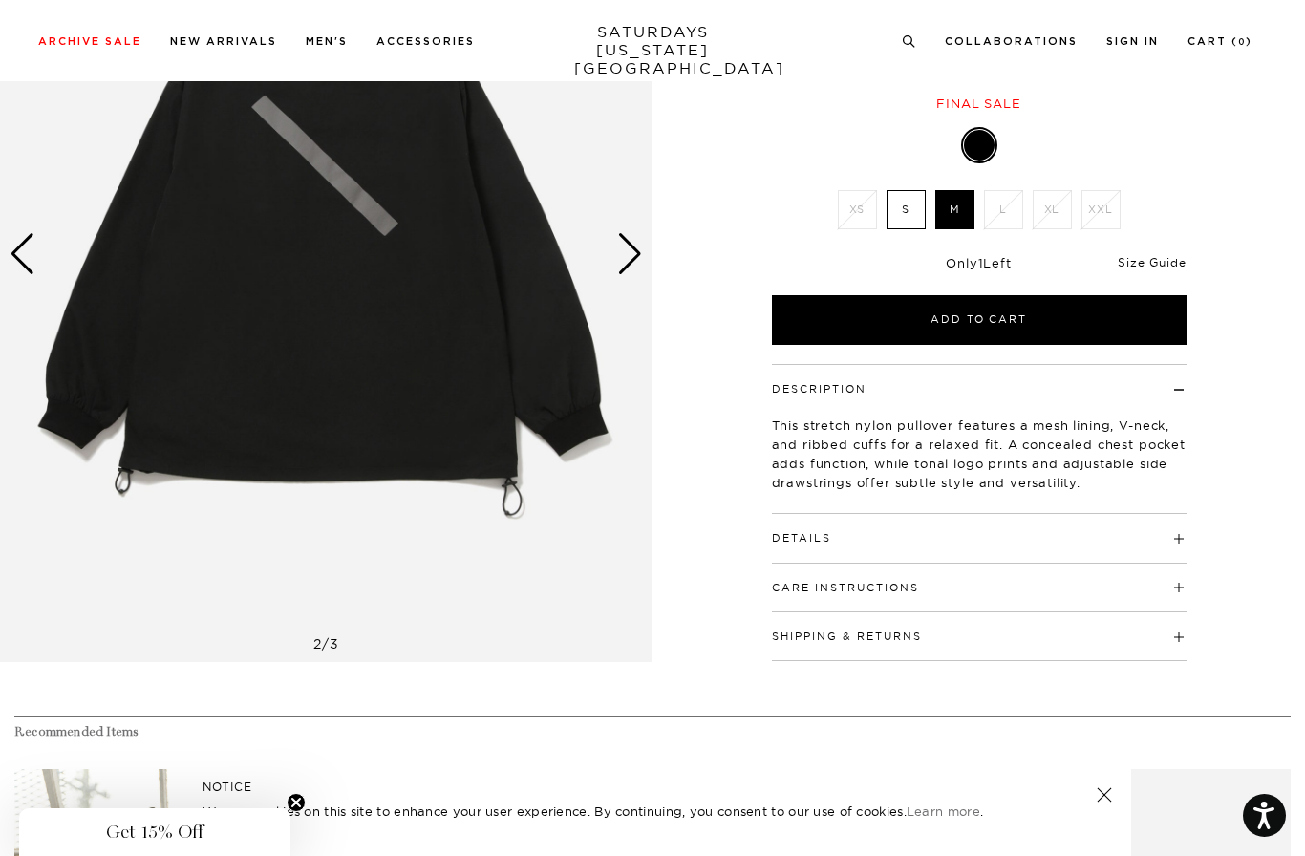
click at [1039, 530] on h4 "Details" at bounding box center [979, 530] width 415 height 32
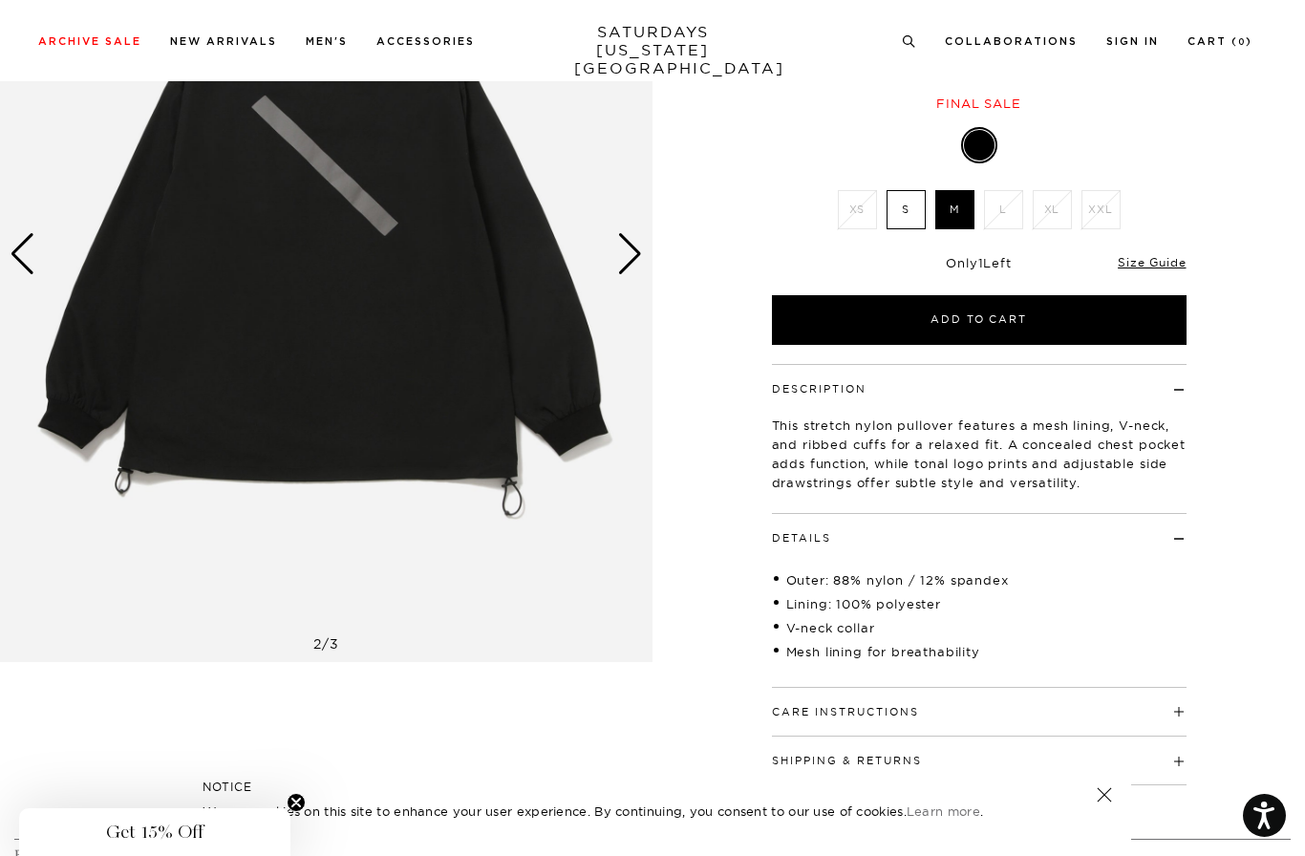
click at [1017, 712] on h4 "Care Instructions" at bounding box center [979, 704] width 415 height 32
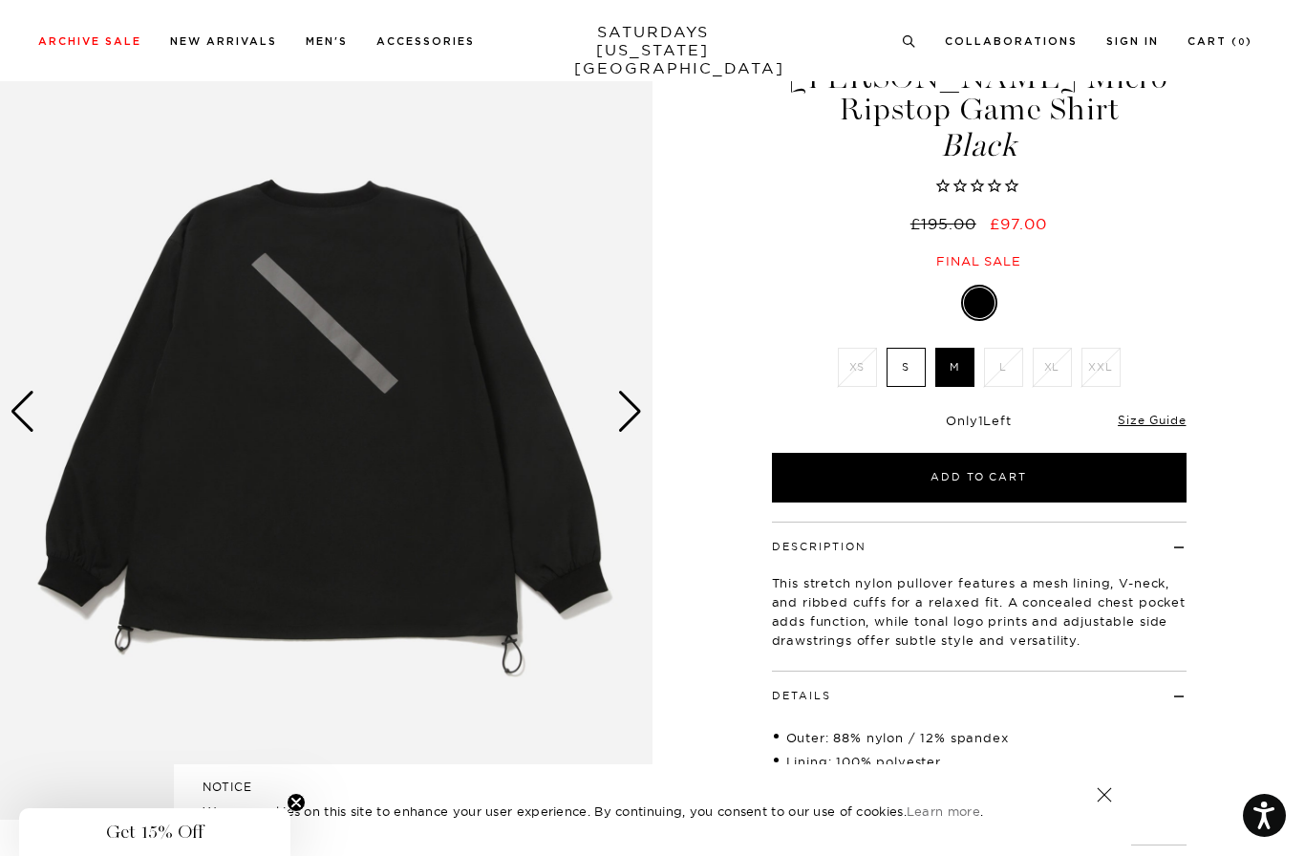
scroll to position [131, 0]
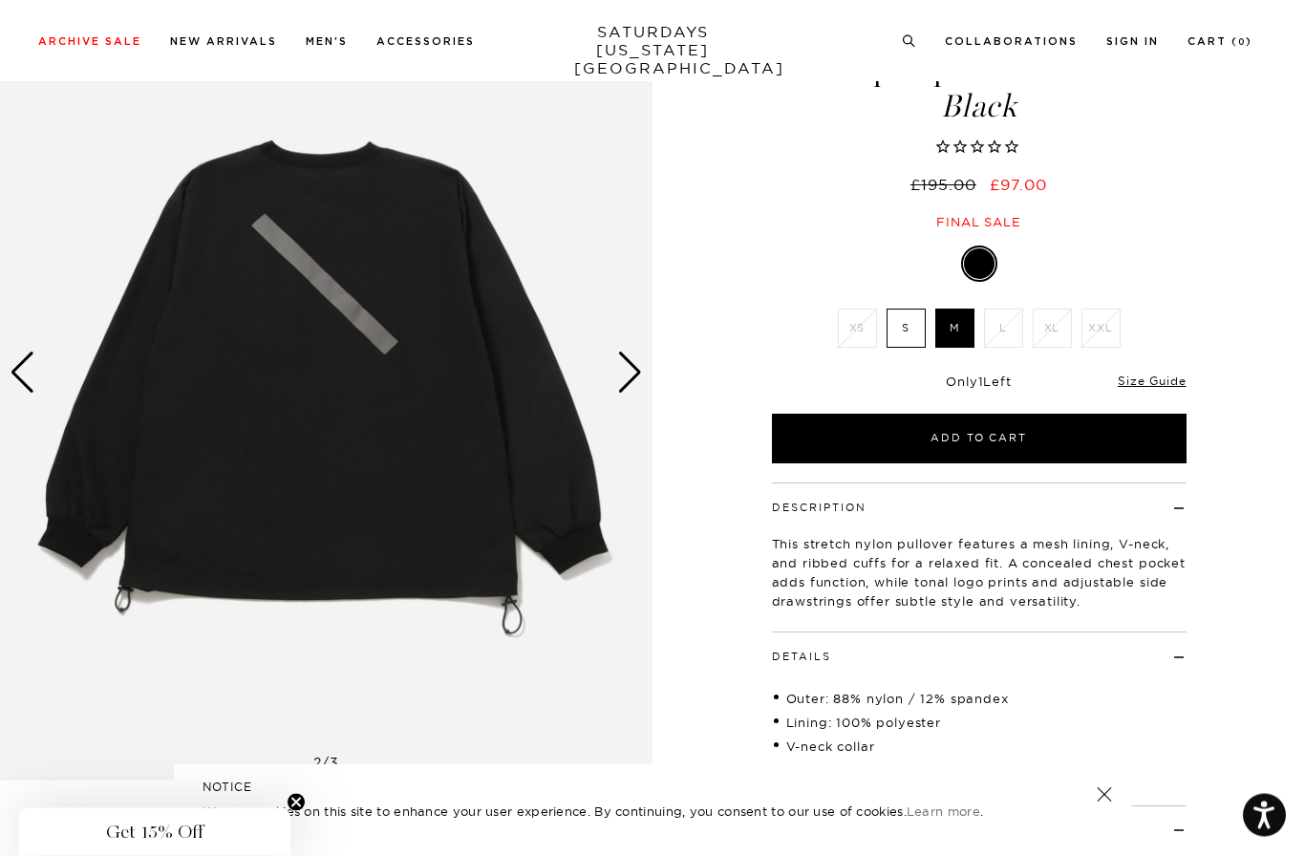
click at [28, 365] on div "Previous slide" at bounding box center [23, 374] width 26 height 42
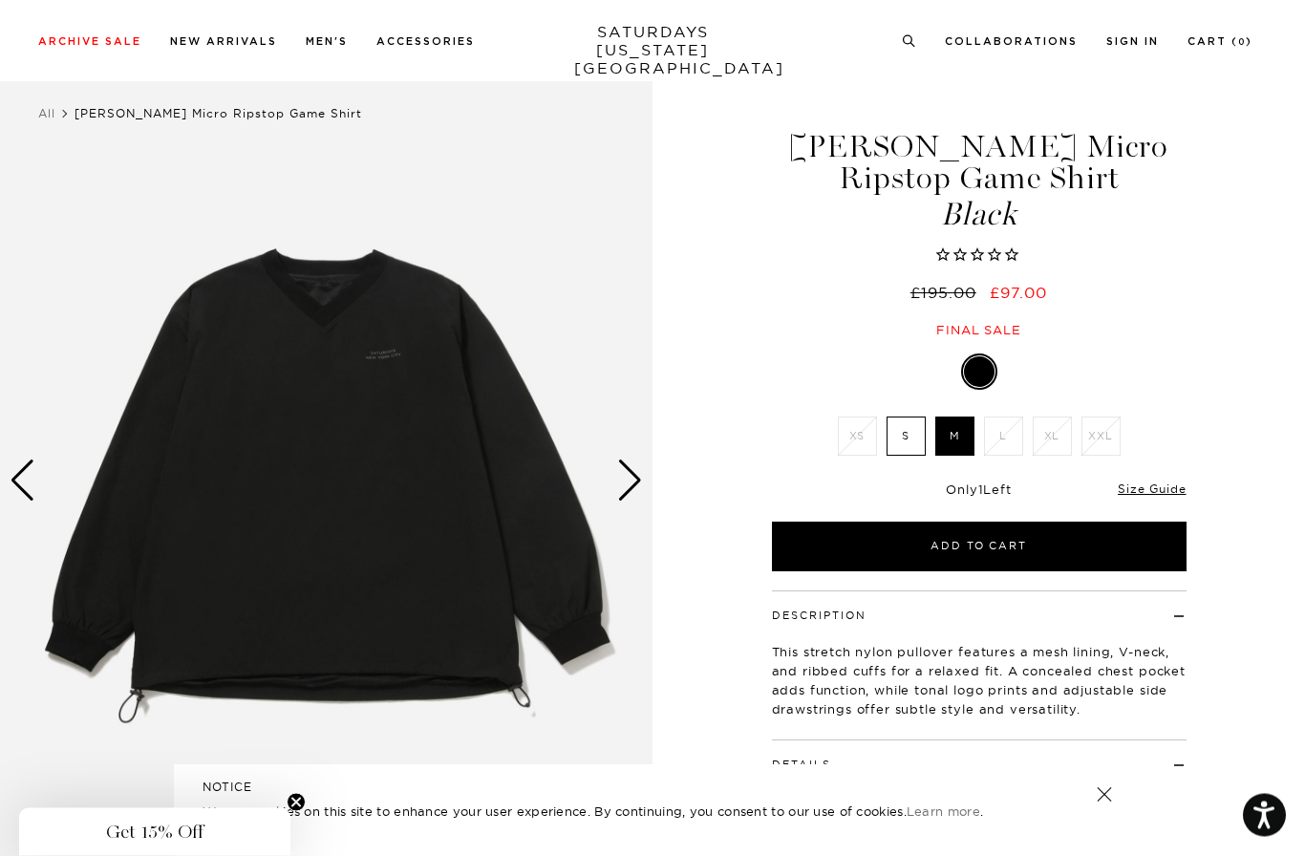
scroll to position [0, 0]
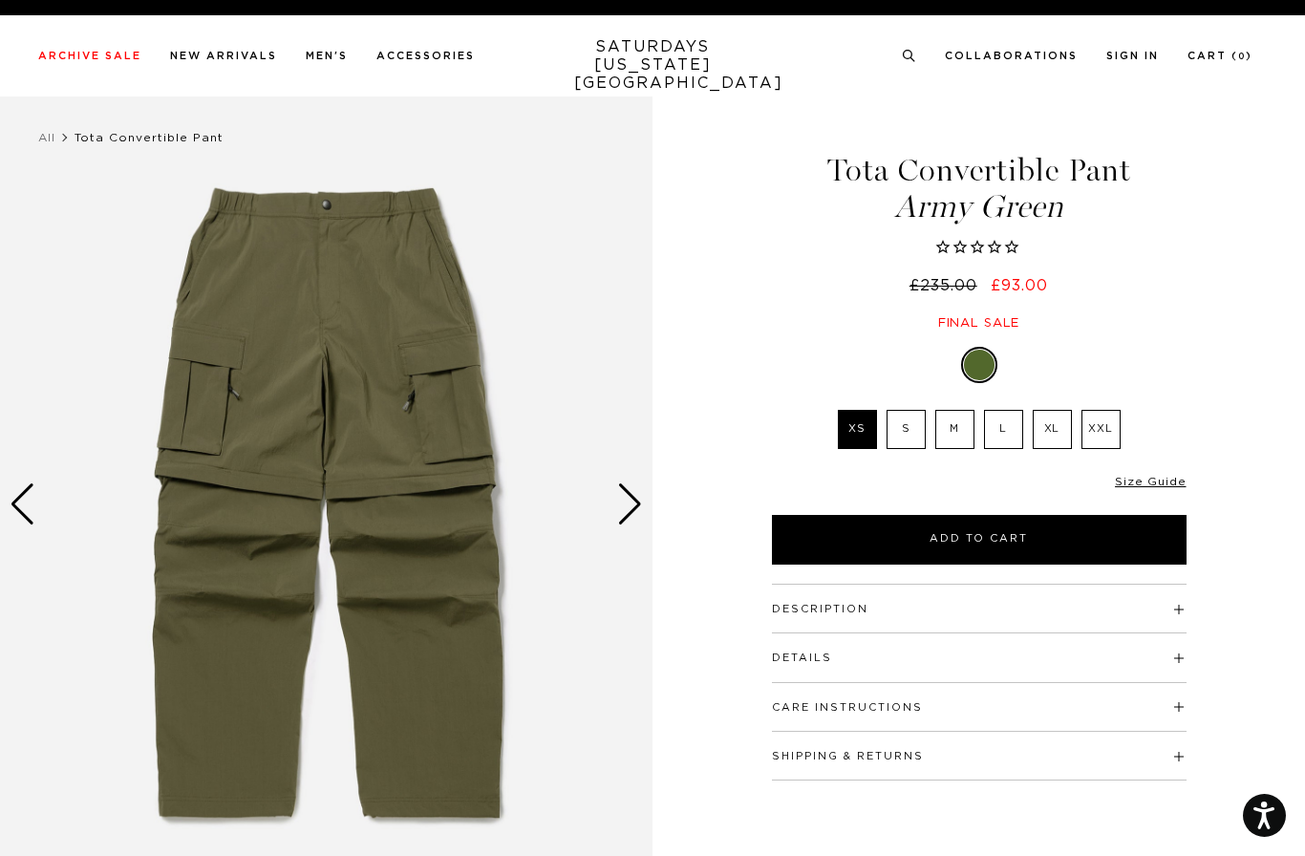
click at [634, 503] on div "Next slide" at bounding box center [630, 504] width 26 height 42
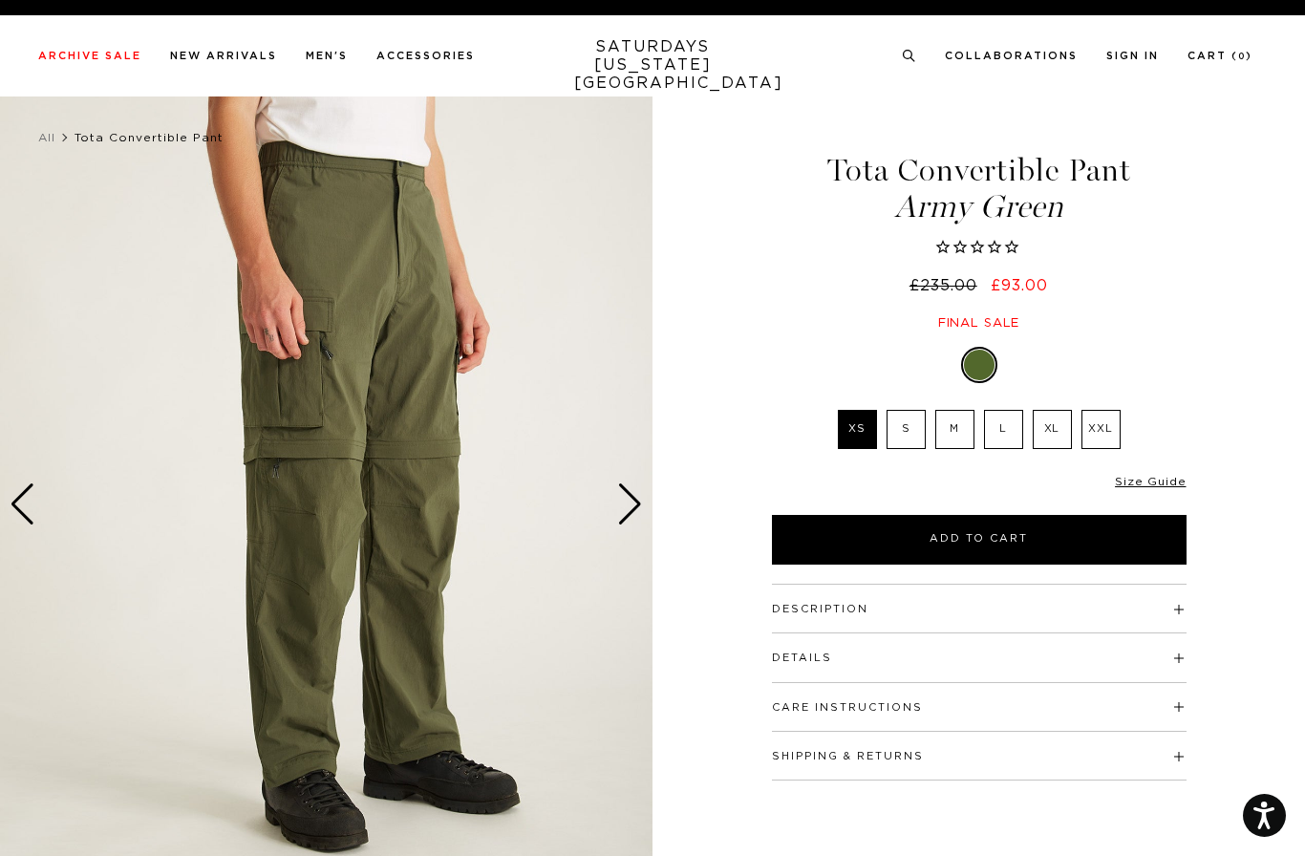
click at [629, 505] on div "Next slide" at bounding box center [630, 504] width 26 height 42
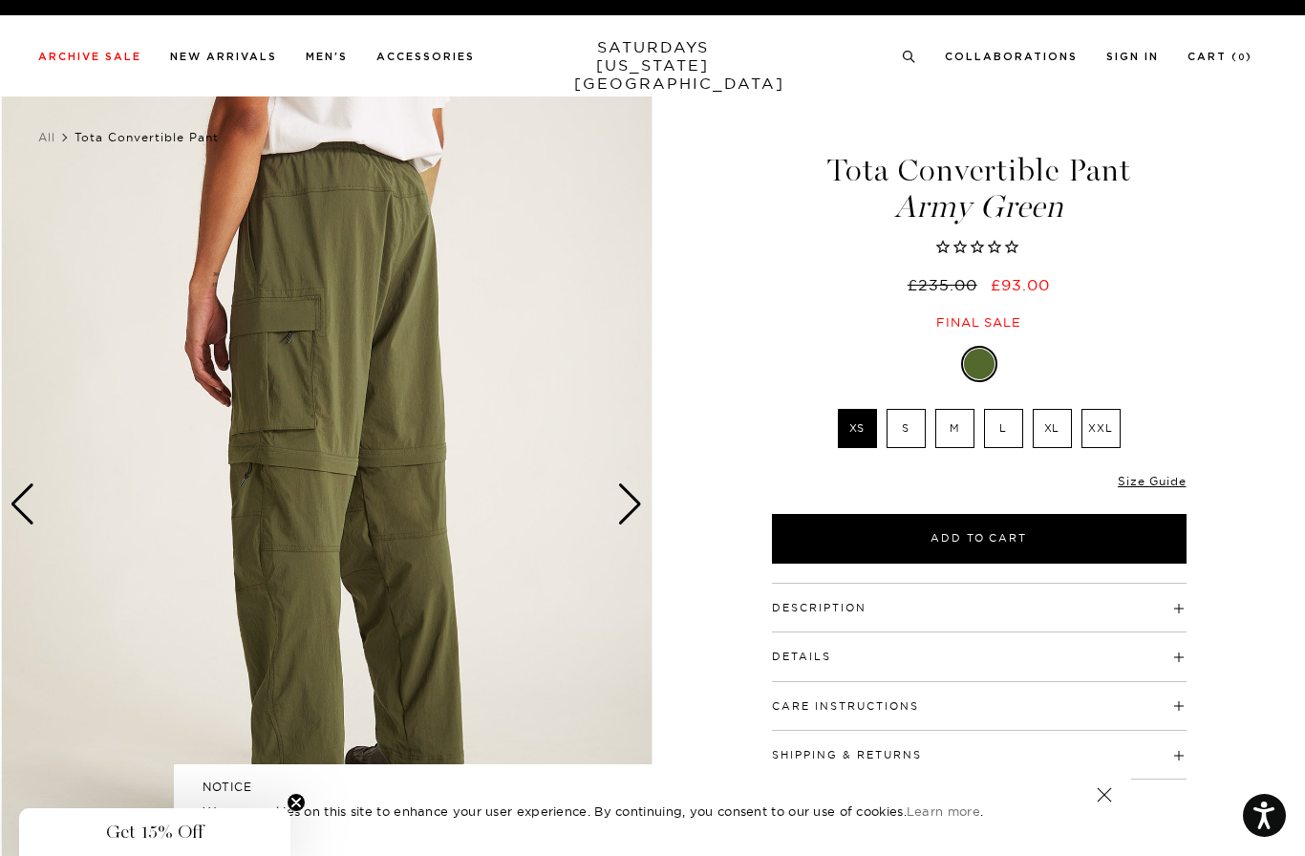
click at [632, 508] on div "Next slide" at bounding box center [630, 504] width 26 height 42
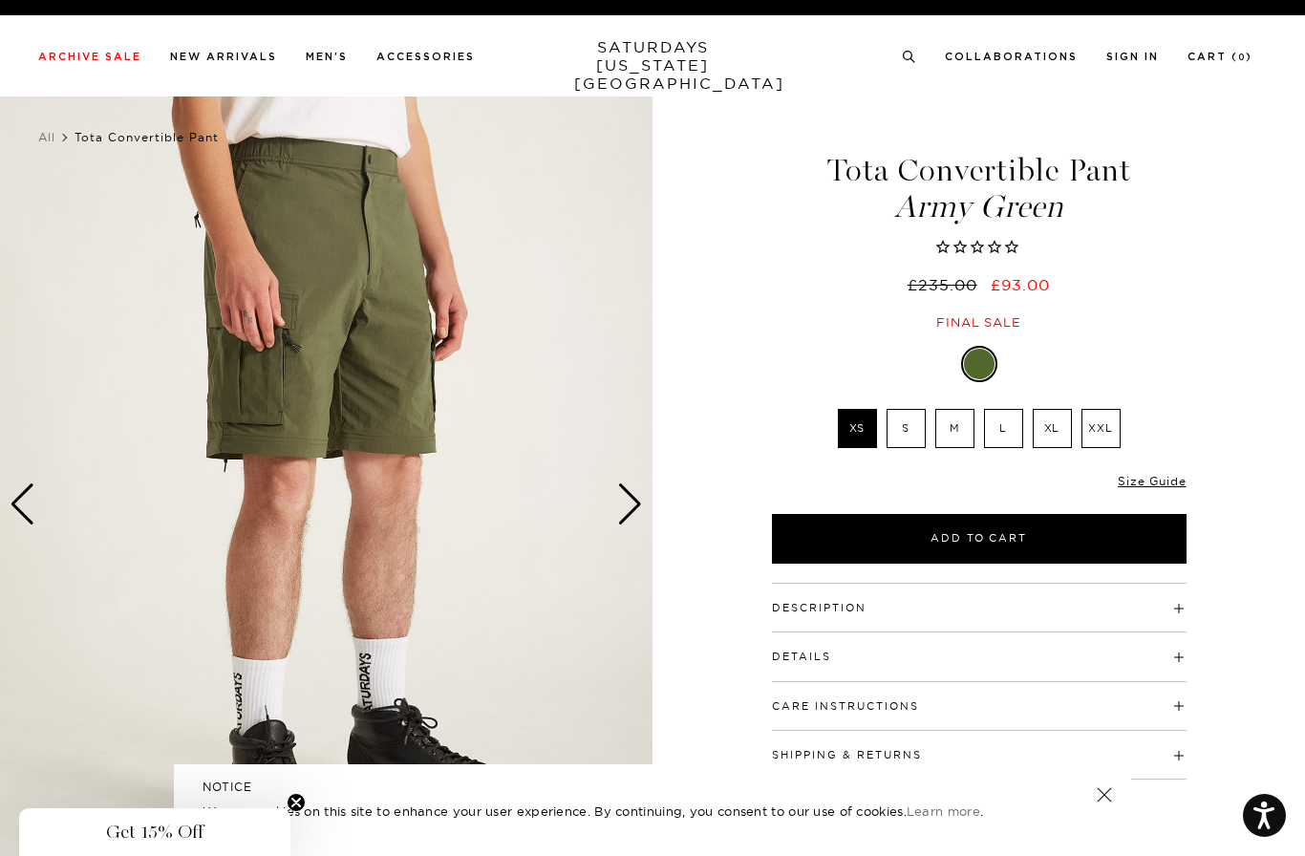
click at [628, 497] on div "Next slide" at bounding box center [630, 504] width 26 height 42
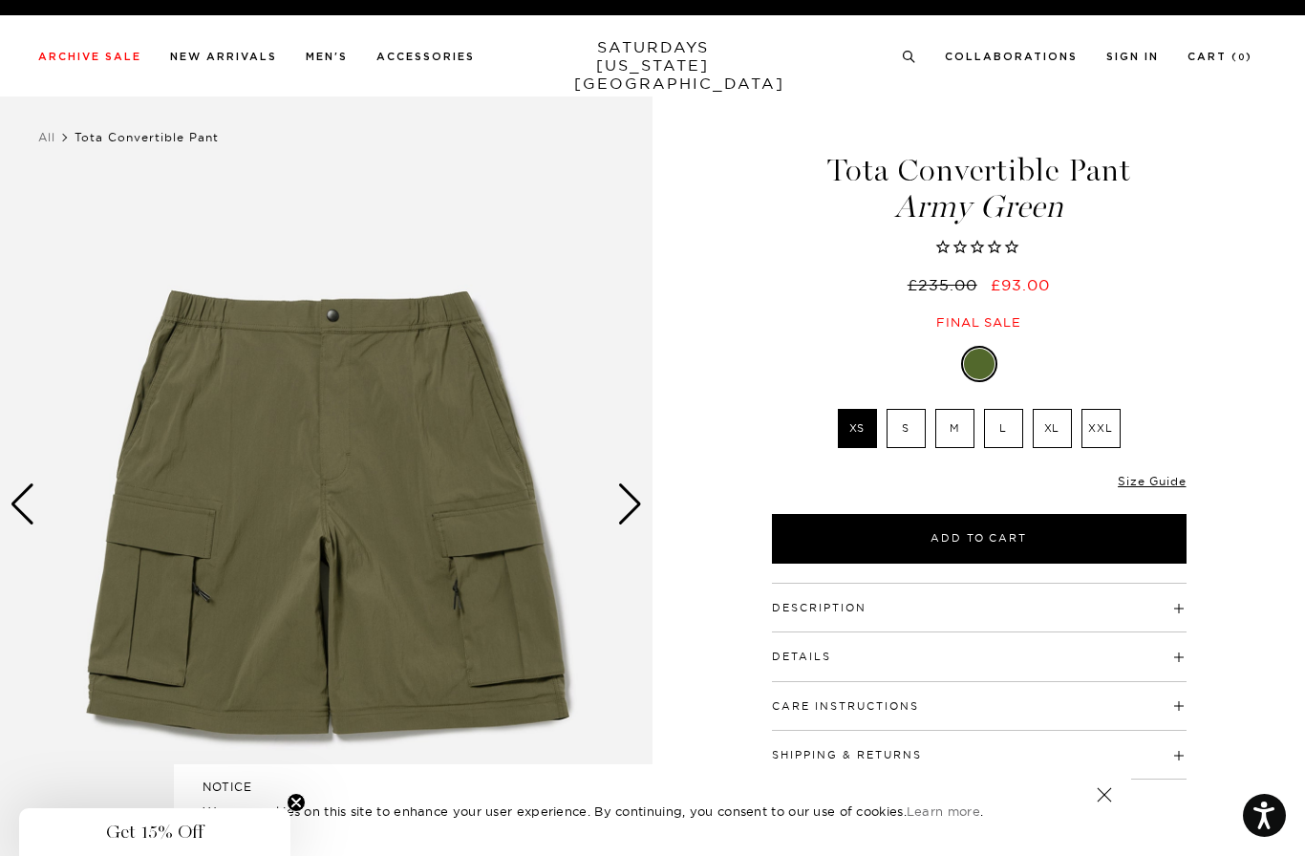
click at [636, 503] on div "Next slide" at bounding box center [630, 504] width 26 height 42
